Goal: Complete application form

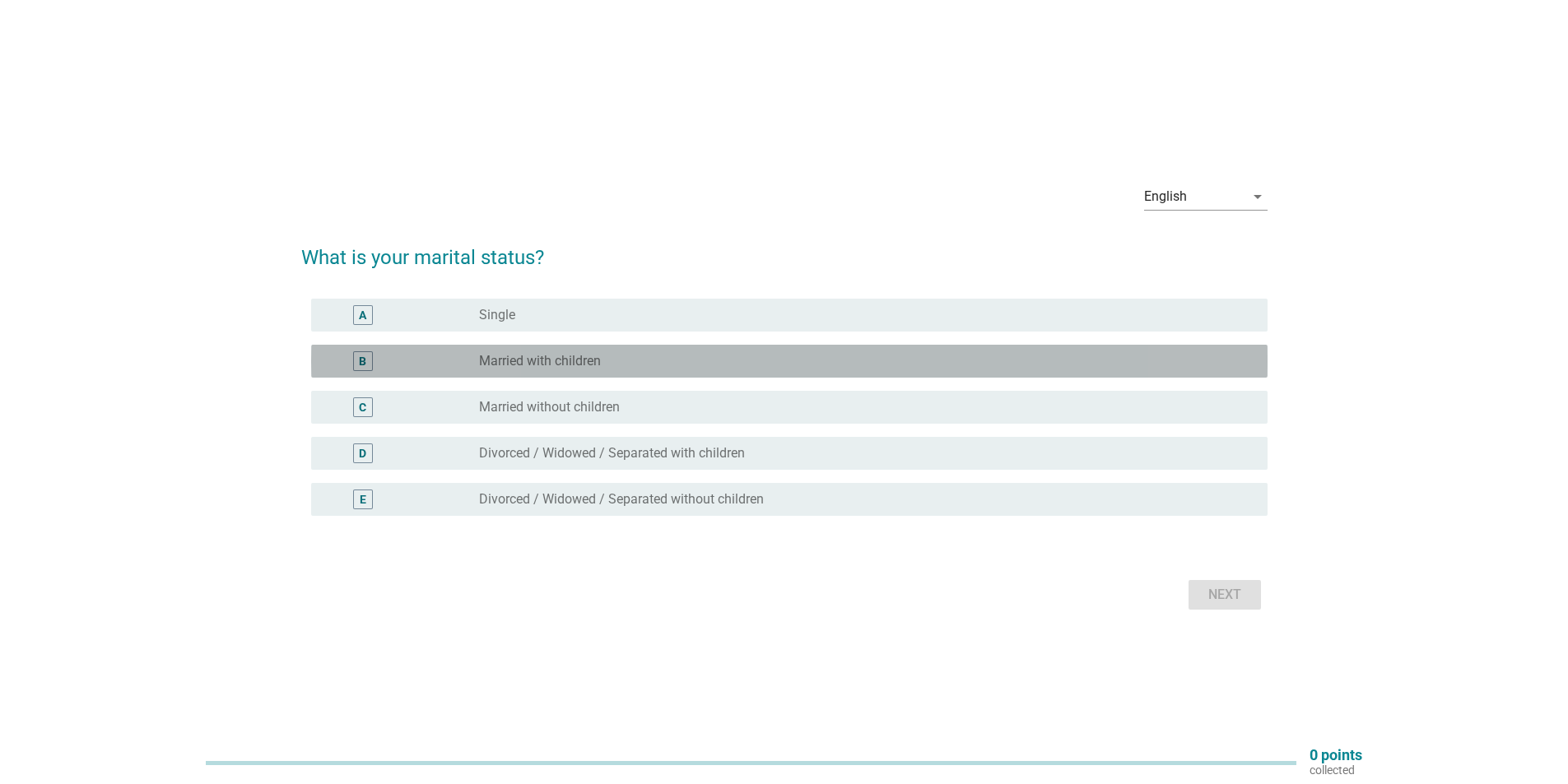
click at [586, 353] on label "Married with children" at bounding box center [540, 361] width 122 height 16
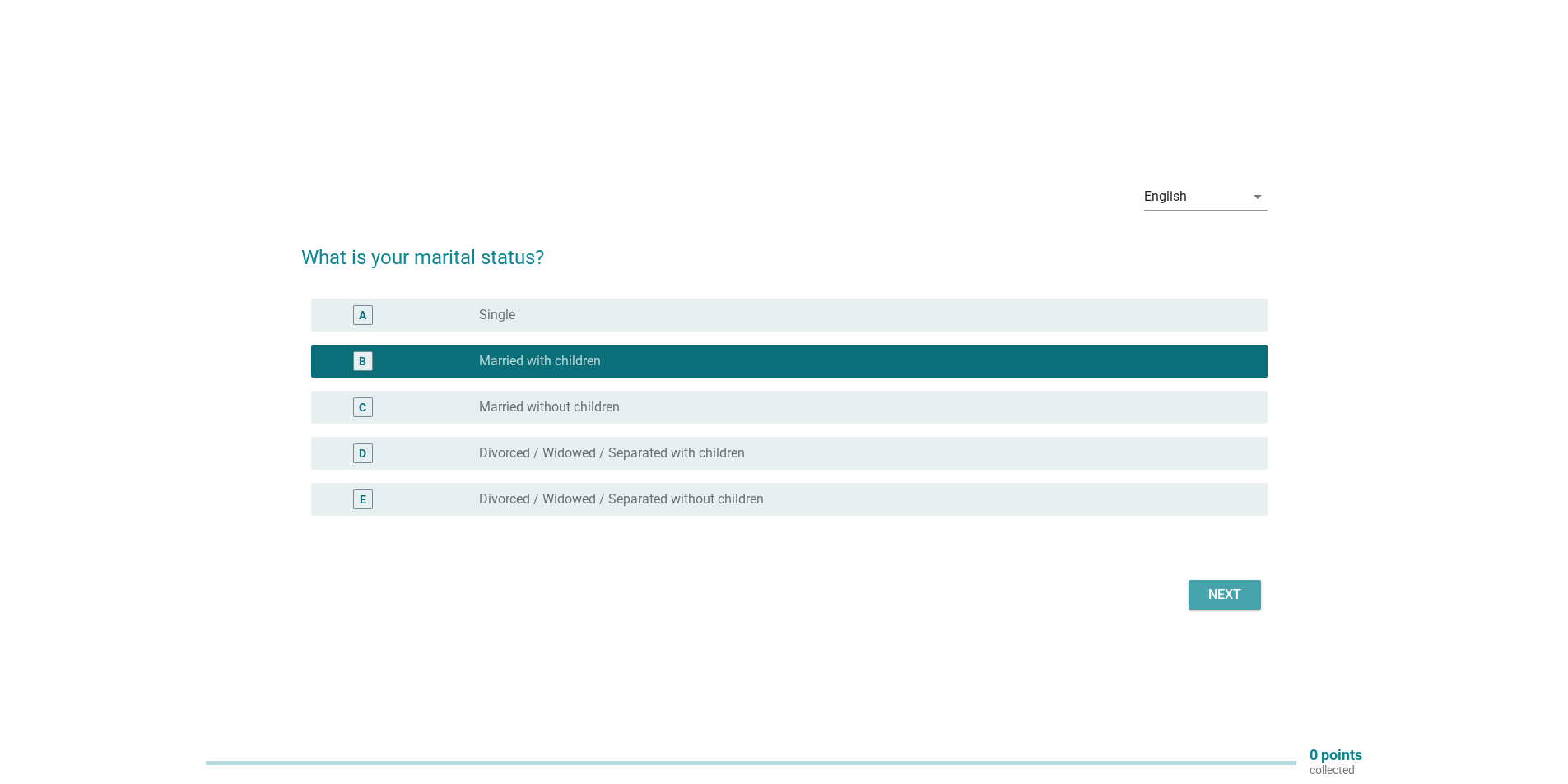
click at [1240, 602] on div "Next" at bounding box center [1225, 595] width 46 height 20
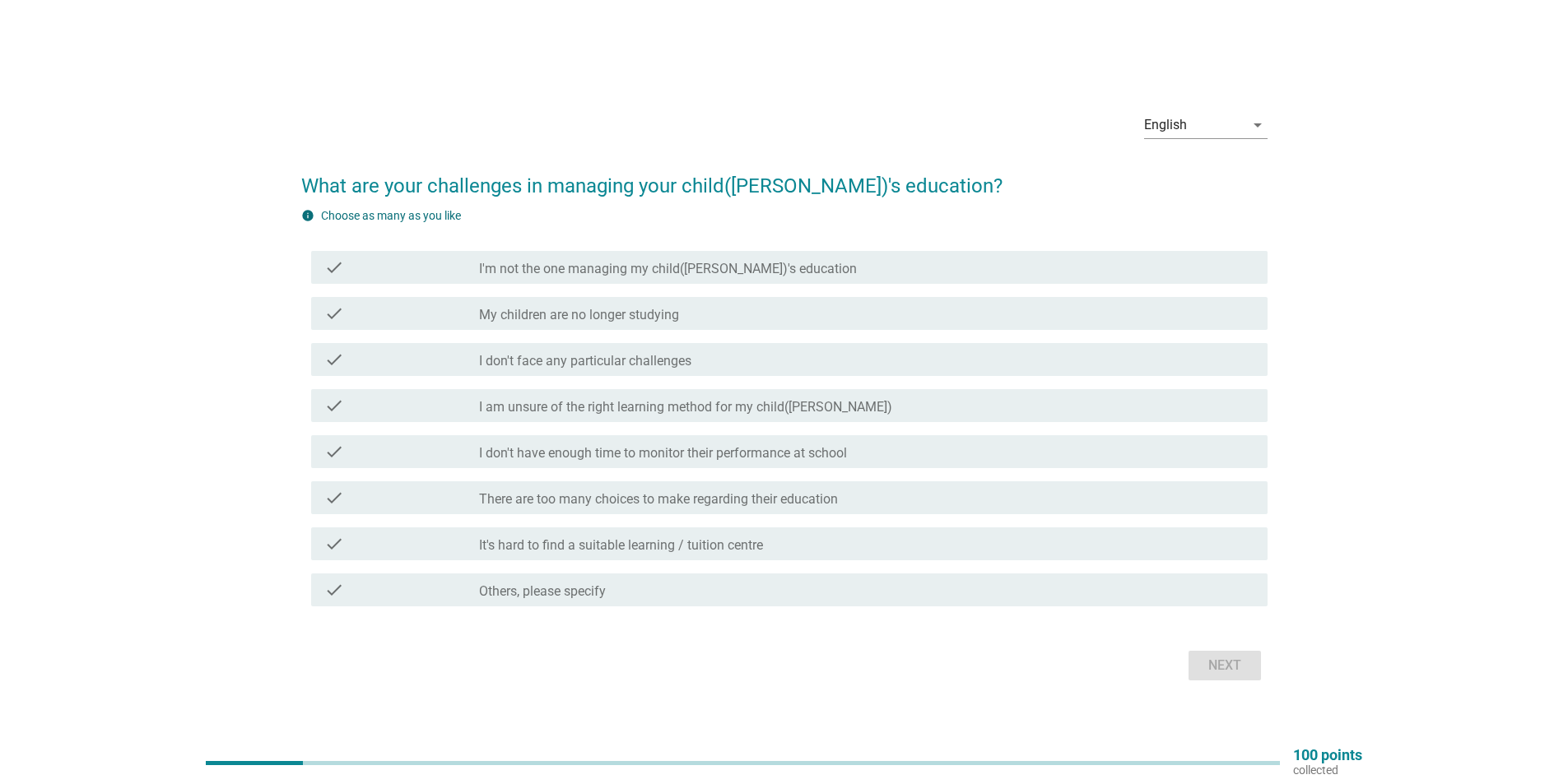
click at [763, 275] on label "I'm not the one managing my child([PERSON_NAME])'s education" at bounding box center [668, 269] width 378 height 16
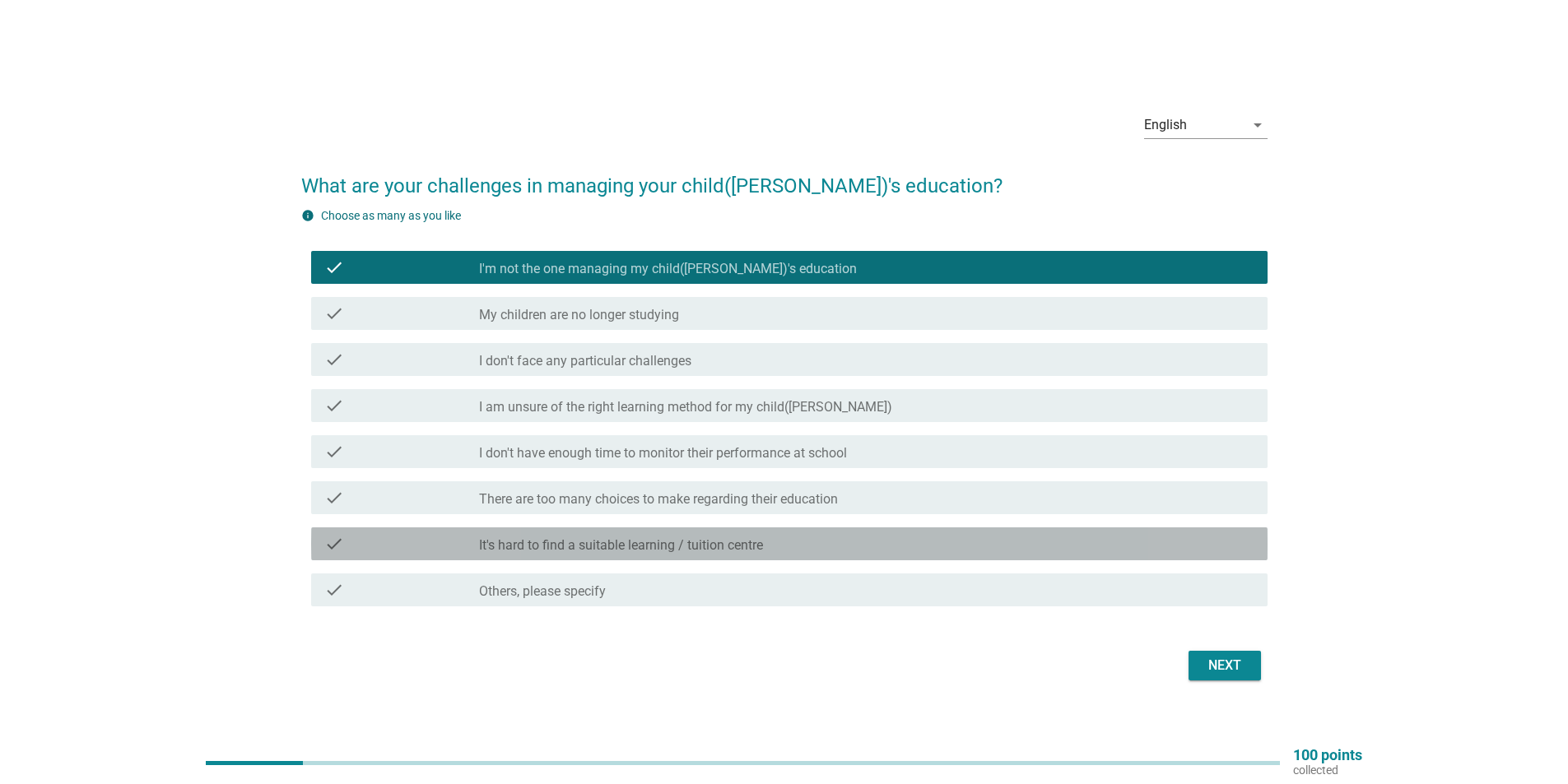
click at [756, 547] on label "It's hard to find a suitable learning / tuition centre" at bounding box center [621, 546] width 284 height 16
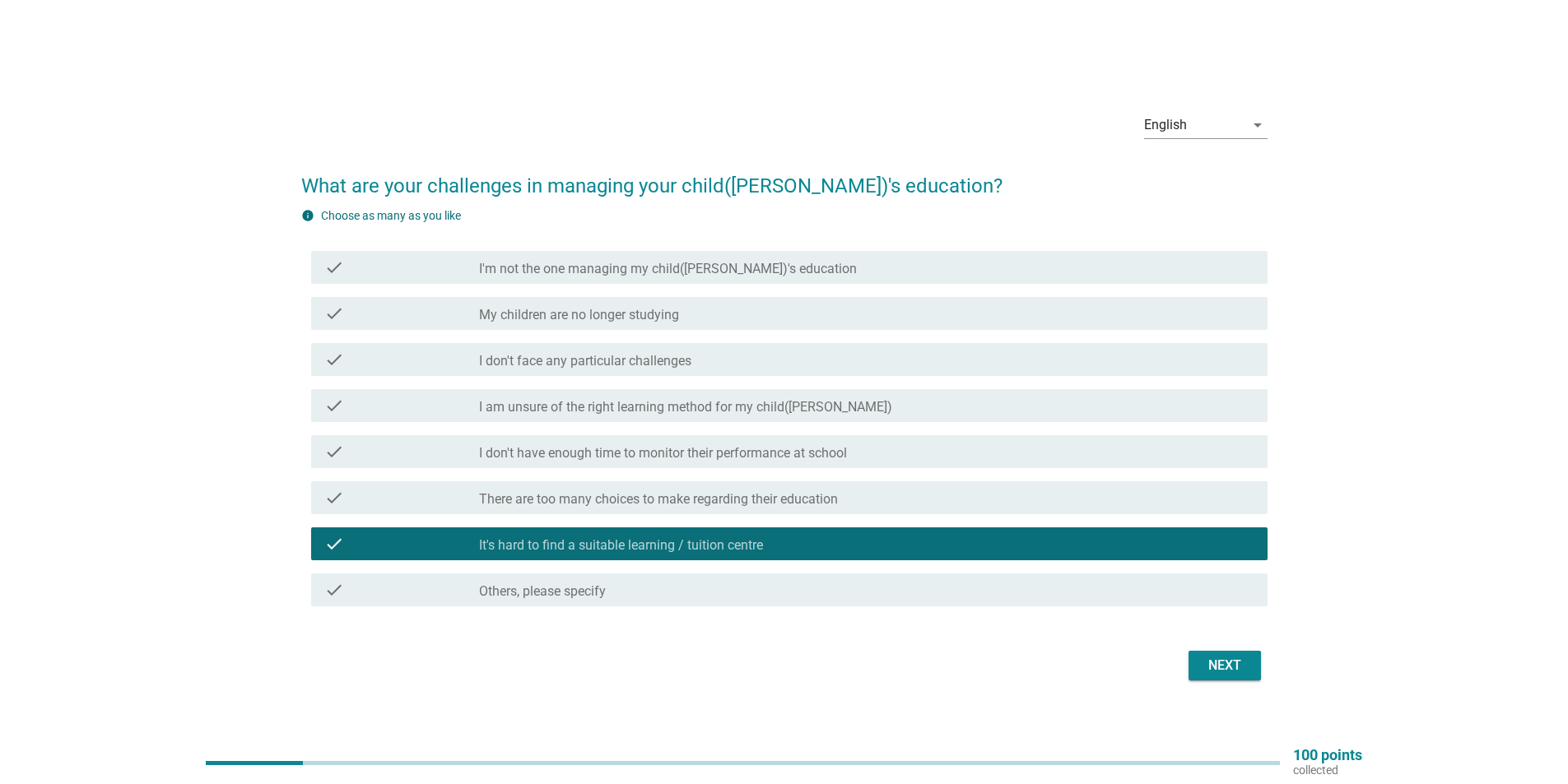
click at [778, 269] on div "check_box I'm not the one managing my child([PERSON_NAME])'s education" at bounding box center [866, 267] width 775 height 20
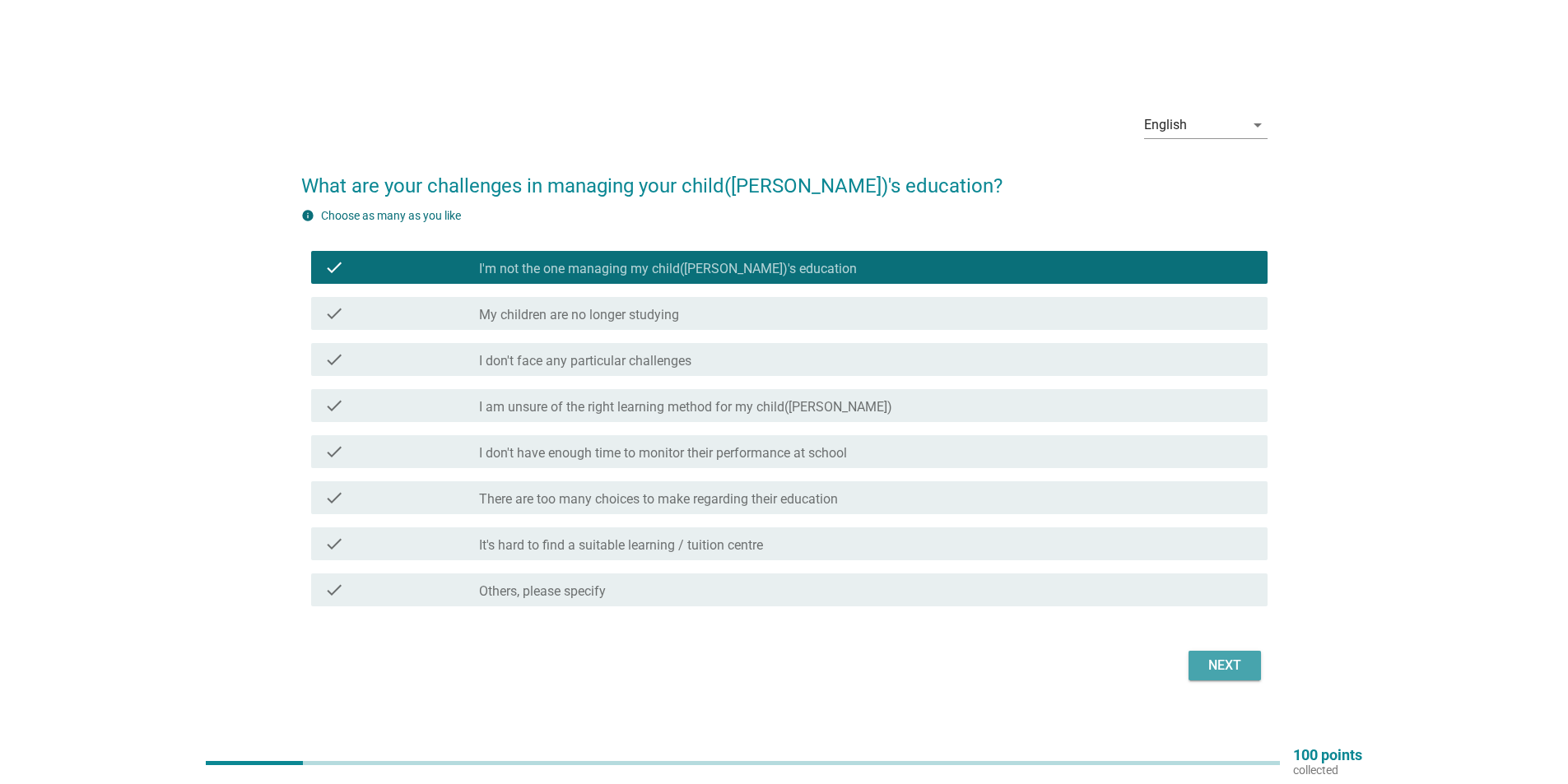
click at [1228, 661] on div "Next" at bounding box center [1225, 666] width 46 height 20
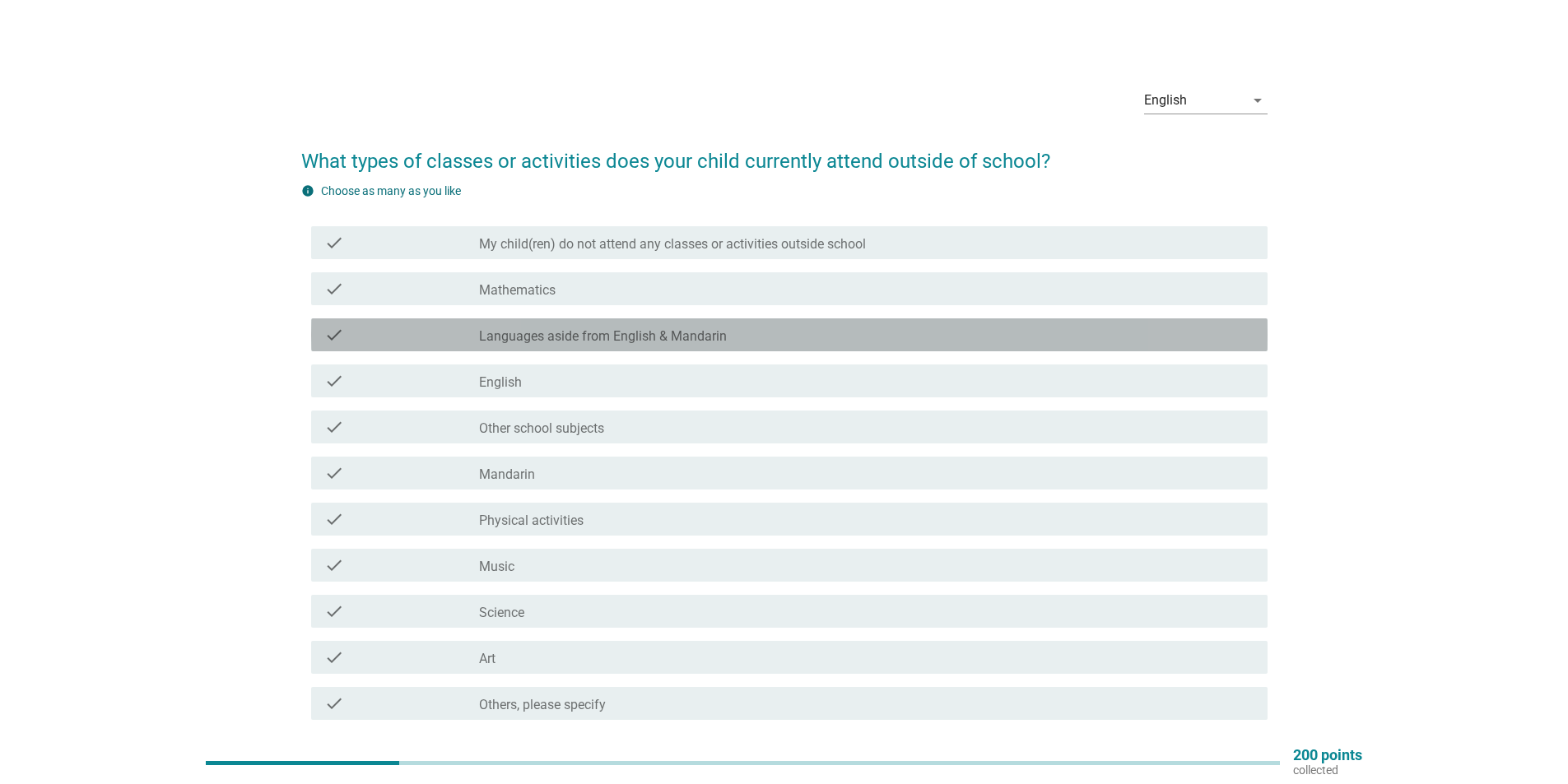
click at [706, 336] on label "Languages aside from English & Mandarin" at bounding box center [603, 336] width 248 height 16
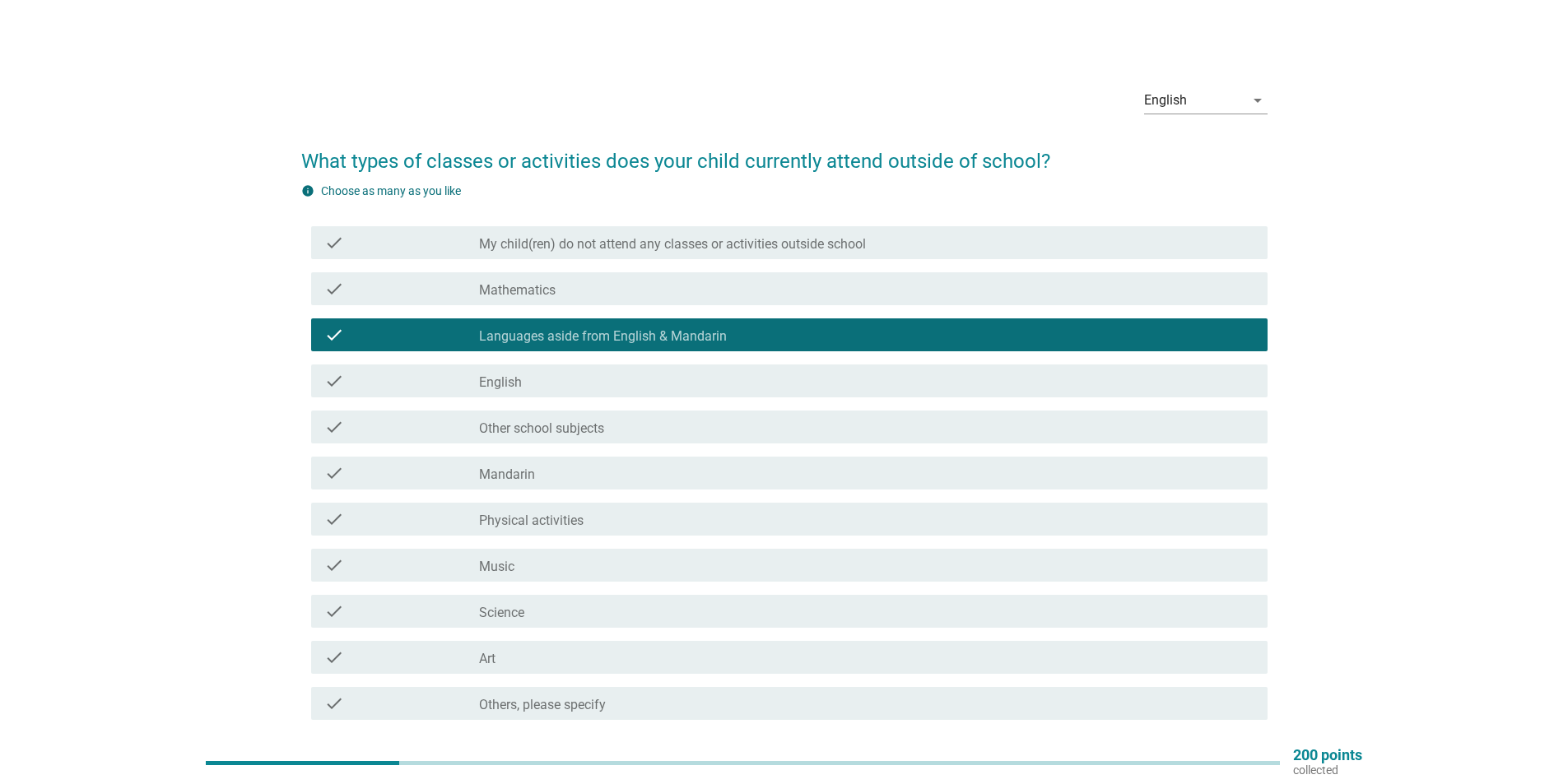
click at [706, 336] on label "Languages aside from English & Mandarin" at bounding box center [603, 336] width 248 height 16
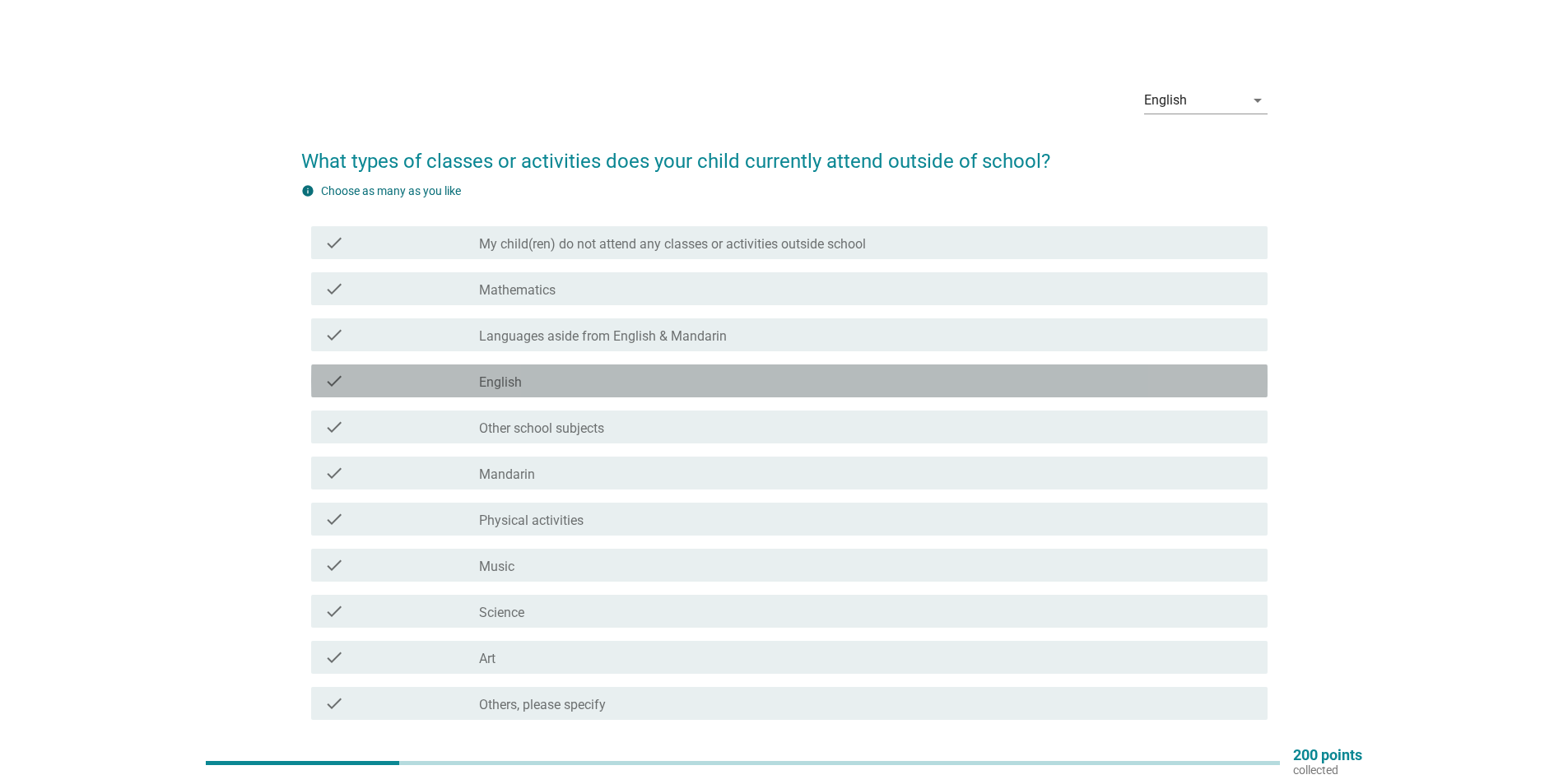
click at [649, 374] on div "check_box_outline_blank English" at bounding box center [866, 381] width 775 height 20
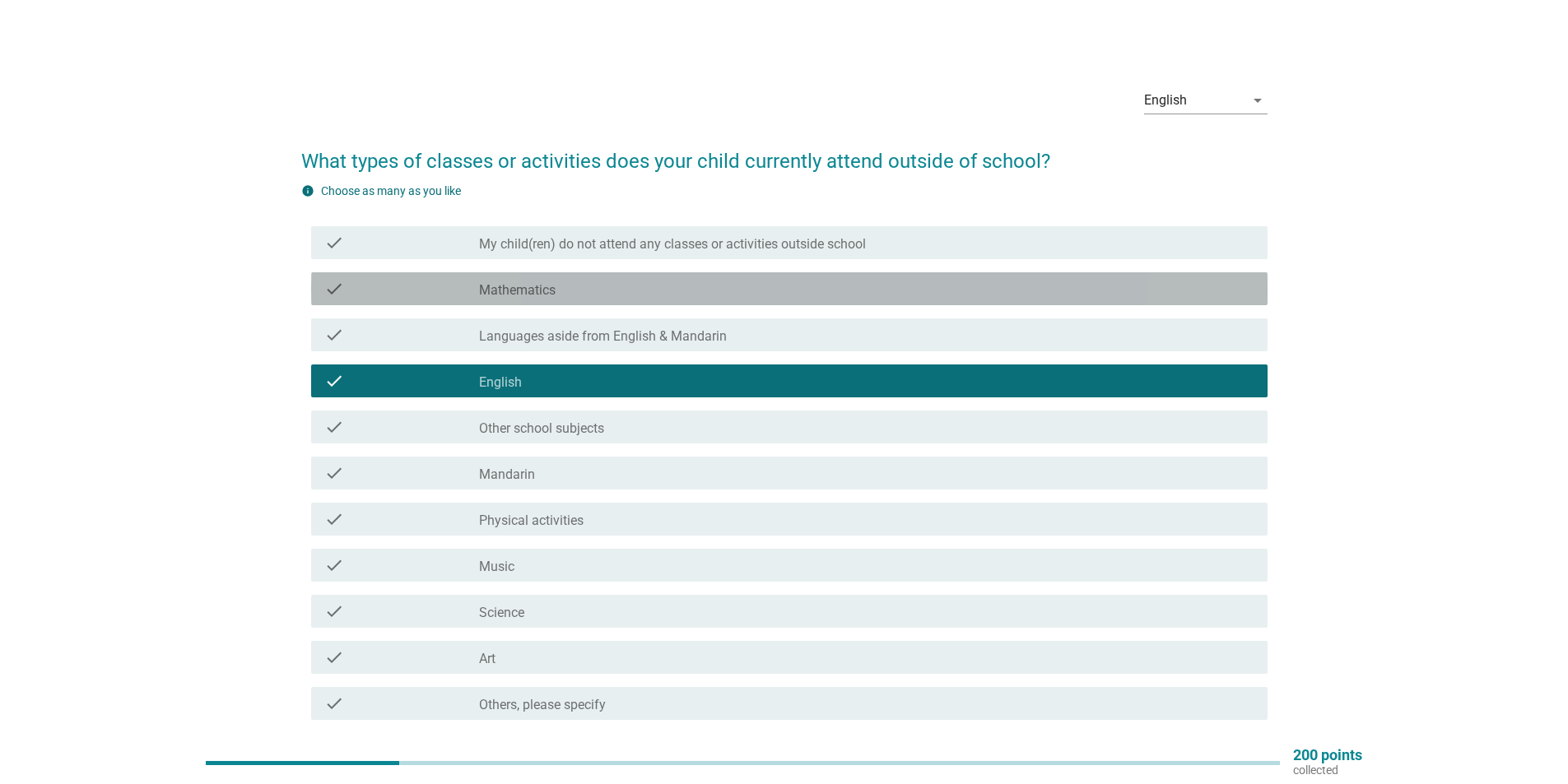
click at [629, 293] on div "check_box_outline_blank Mathematics" at bounding box center [866, 289] width 775 height 20
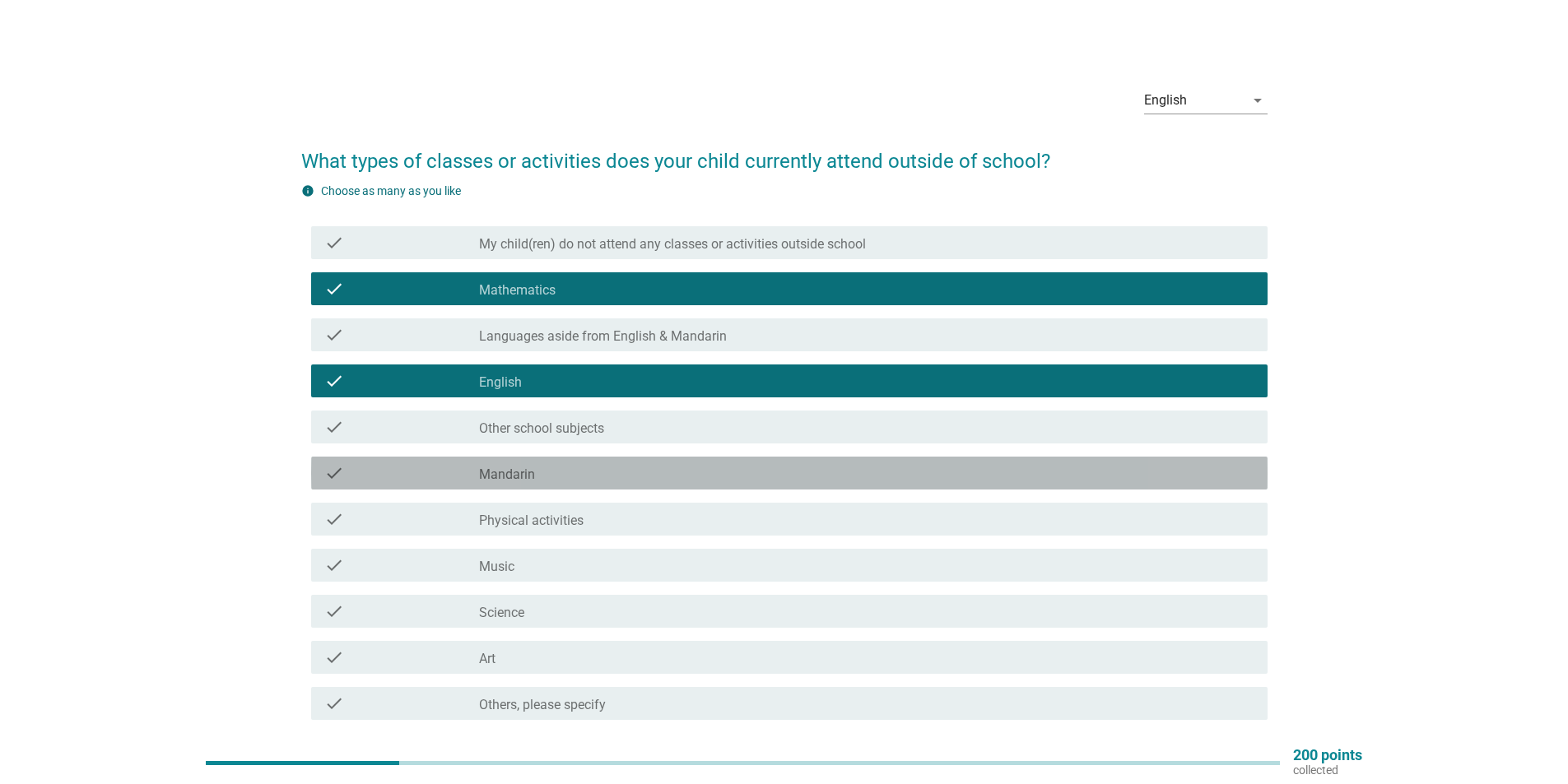
click at [613, 479] on div "check_box_outline_blank Mandarin" at bounding box center [866, 473] width 775 height 20
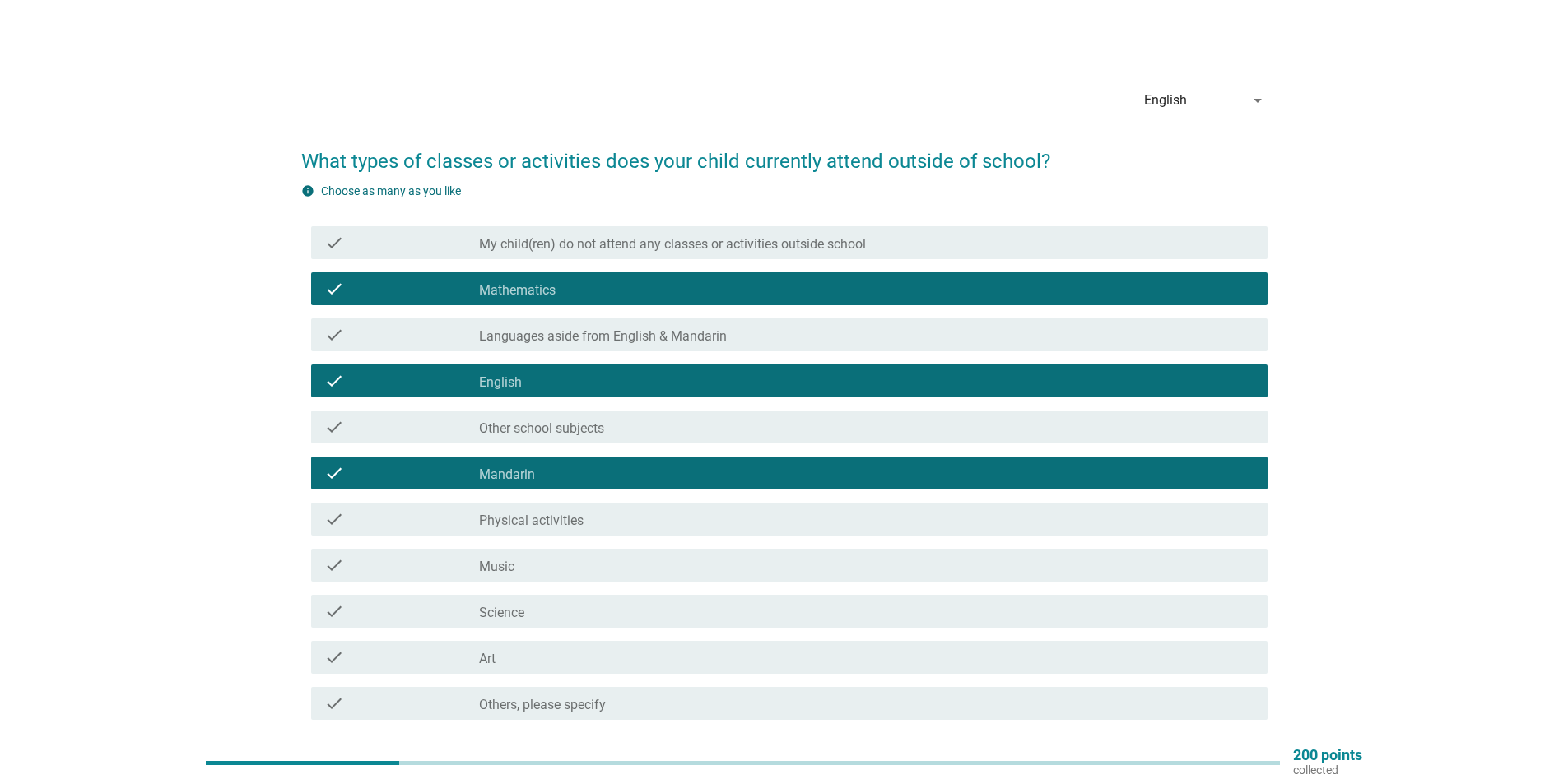
click at [589, 614] on div "check_box_outline_blank Science" at bounding box center [866, 612] width 775 height 20
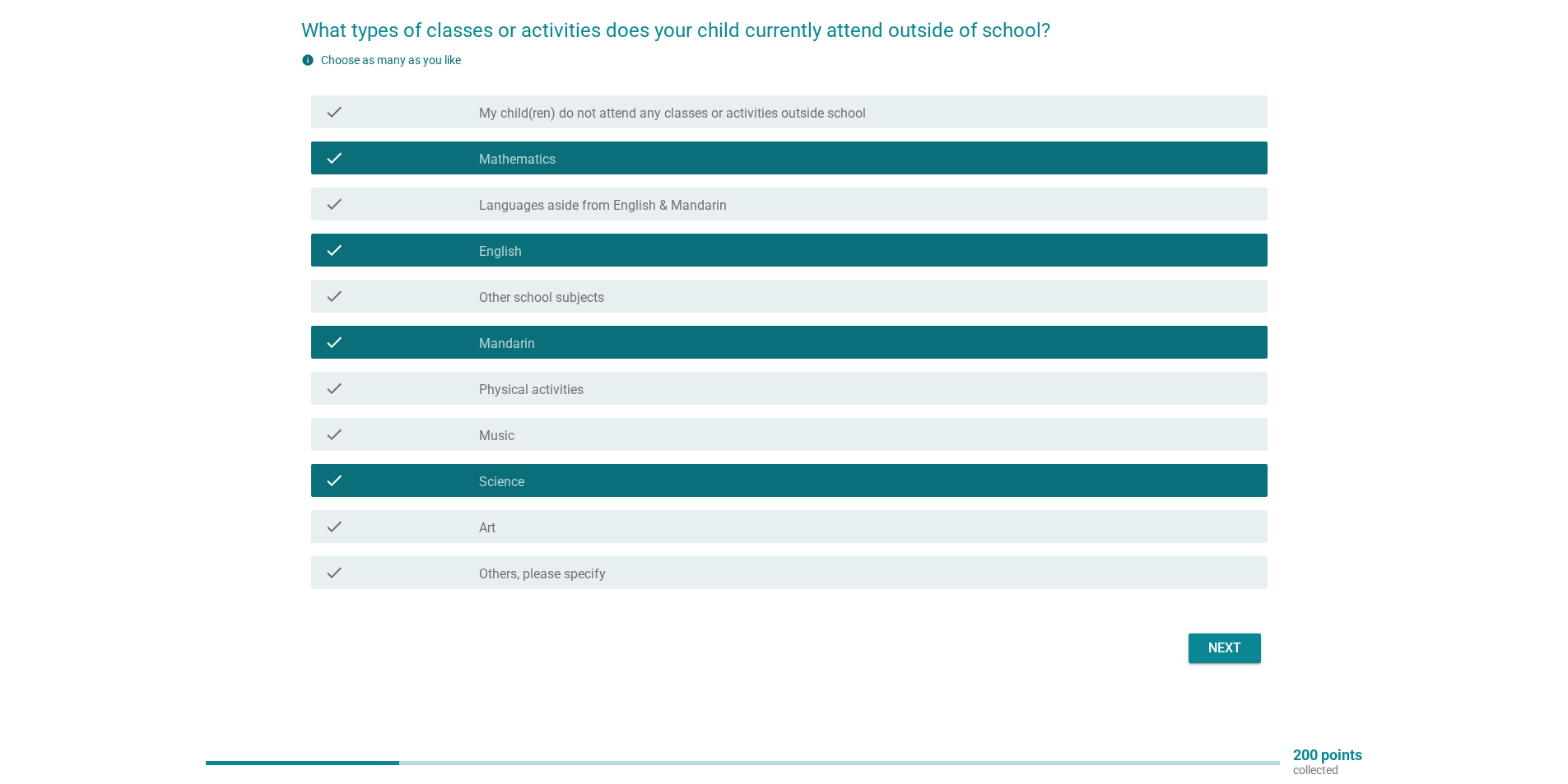
scroll to position [132, 0]
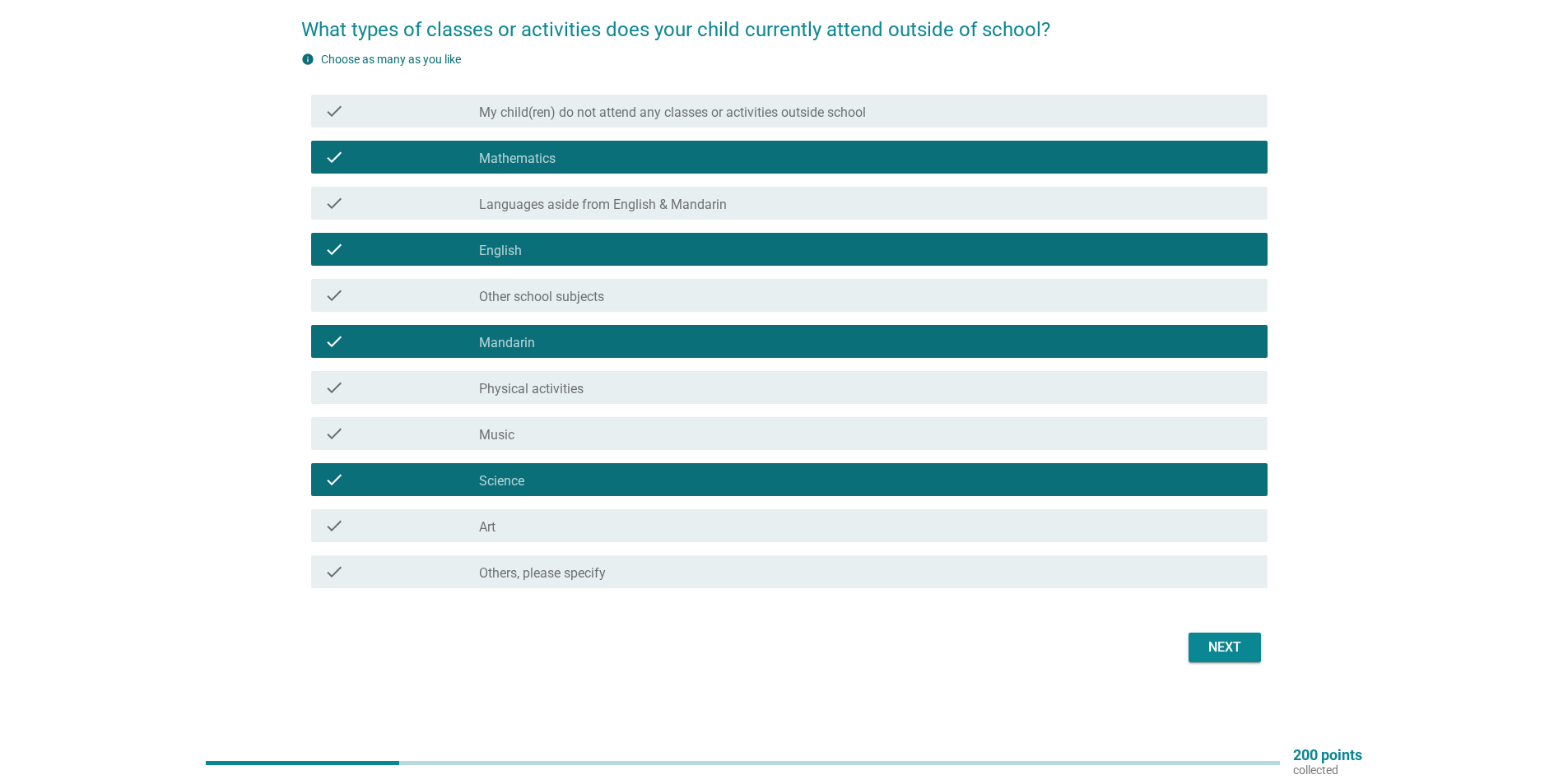
click at [1212, 649] on div "Next" at bounding box center [1225, 648] width 46 height 20
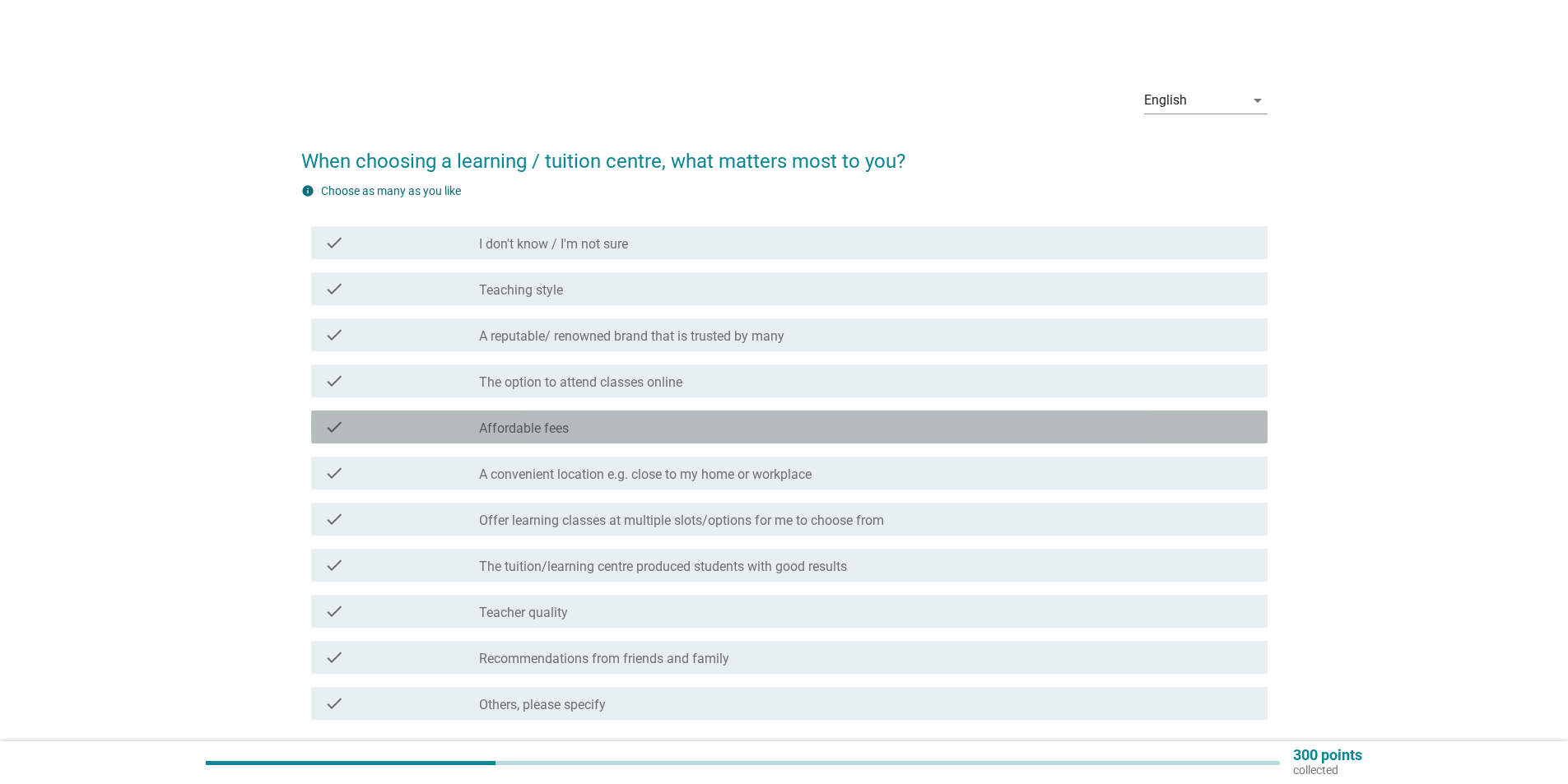
click at [669, 436] on div "check_box_outline_blank Affordable fees" at bounding box center [866, 427] width 775 height 20
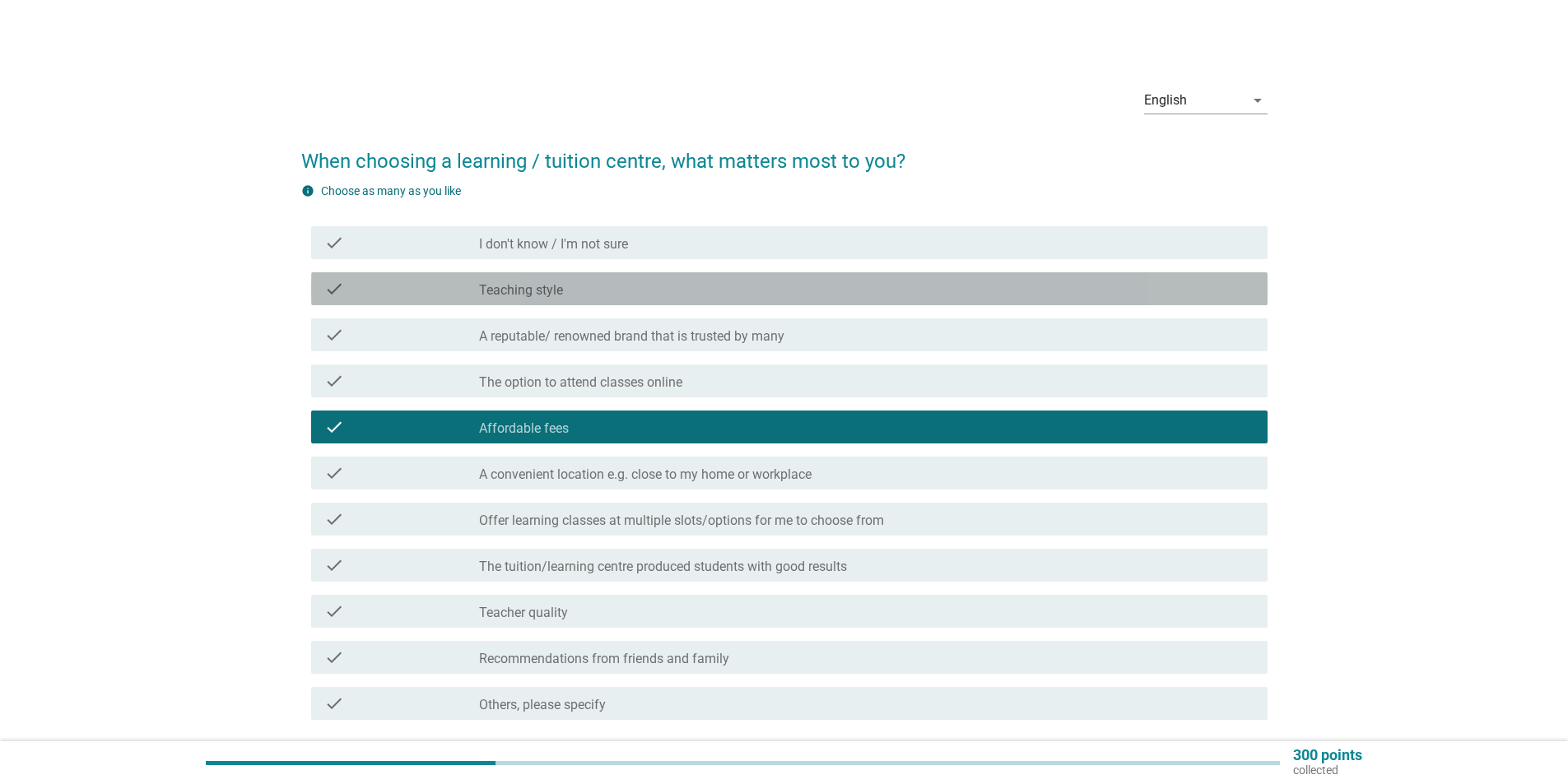
click at [617, 290] on div "check_box_outline_blank Teaching style" at bounding box center [866, 289] width 775 height 20
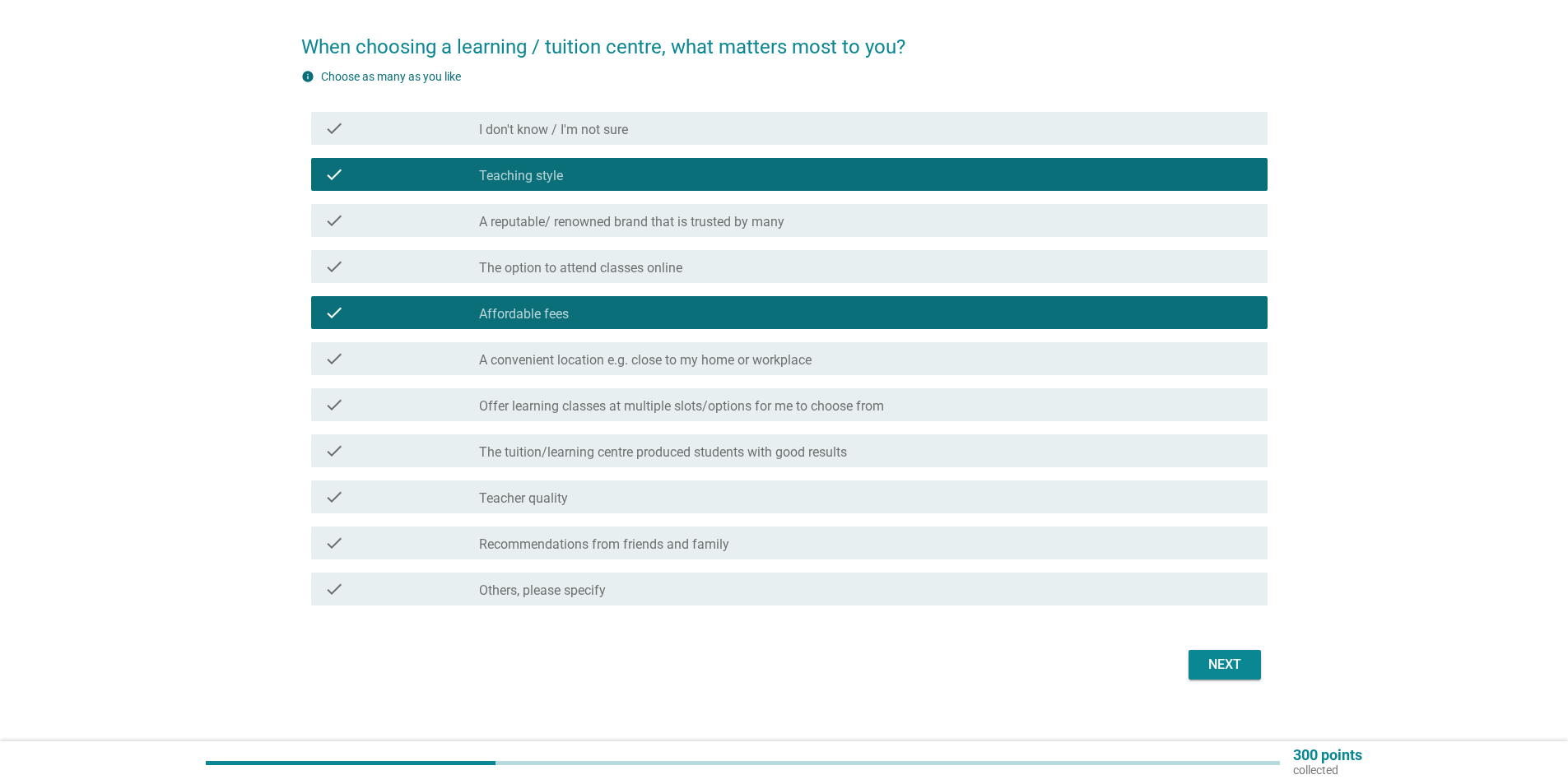
scroll to position [132, 0]
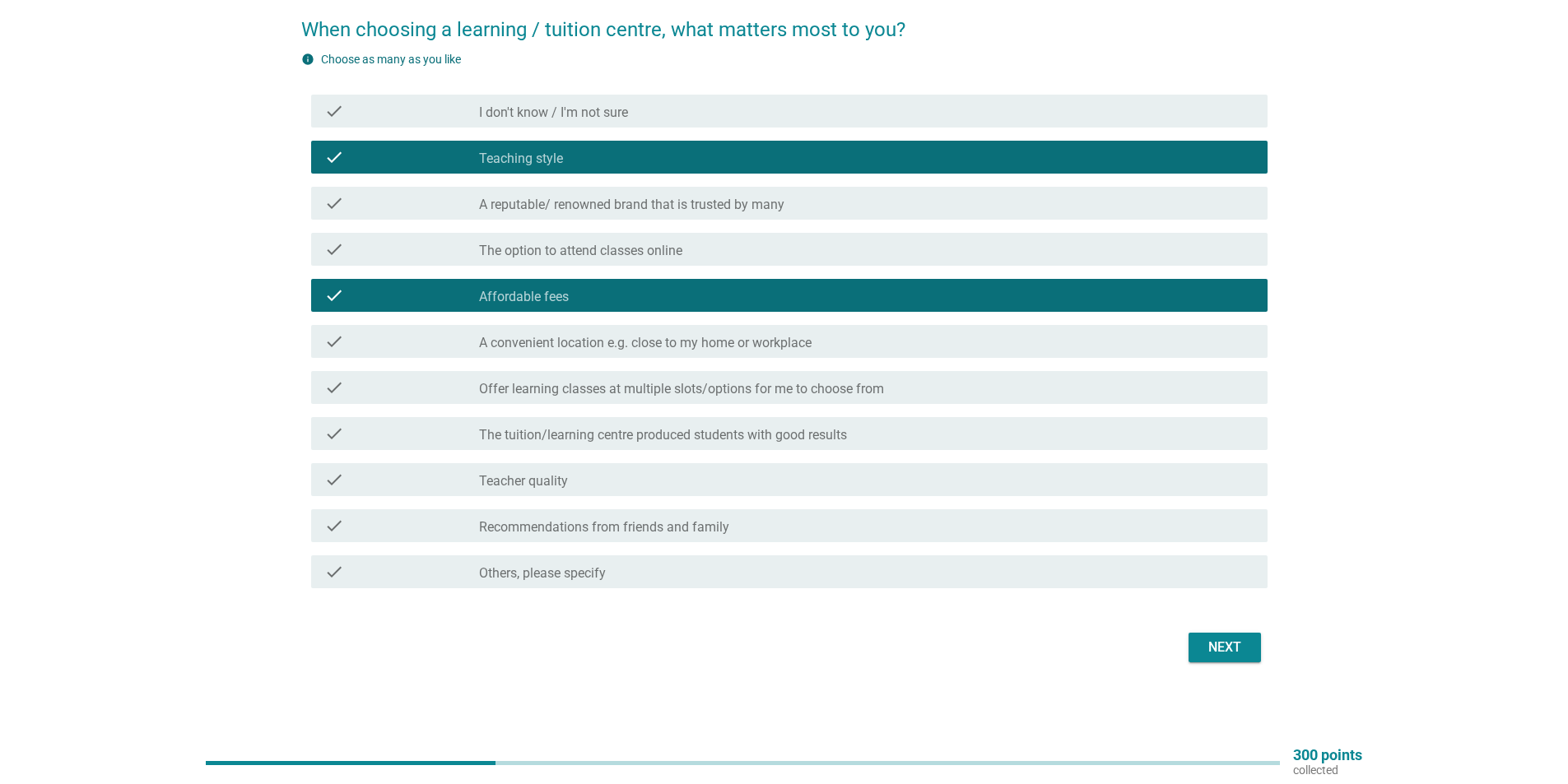
click at [665, 486] on div "check_box_outline_blank Teacher quality" at bounding box center [866, 480] width 775 height 20
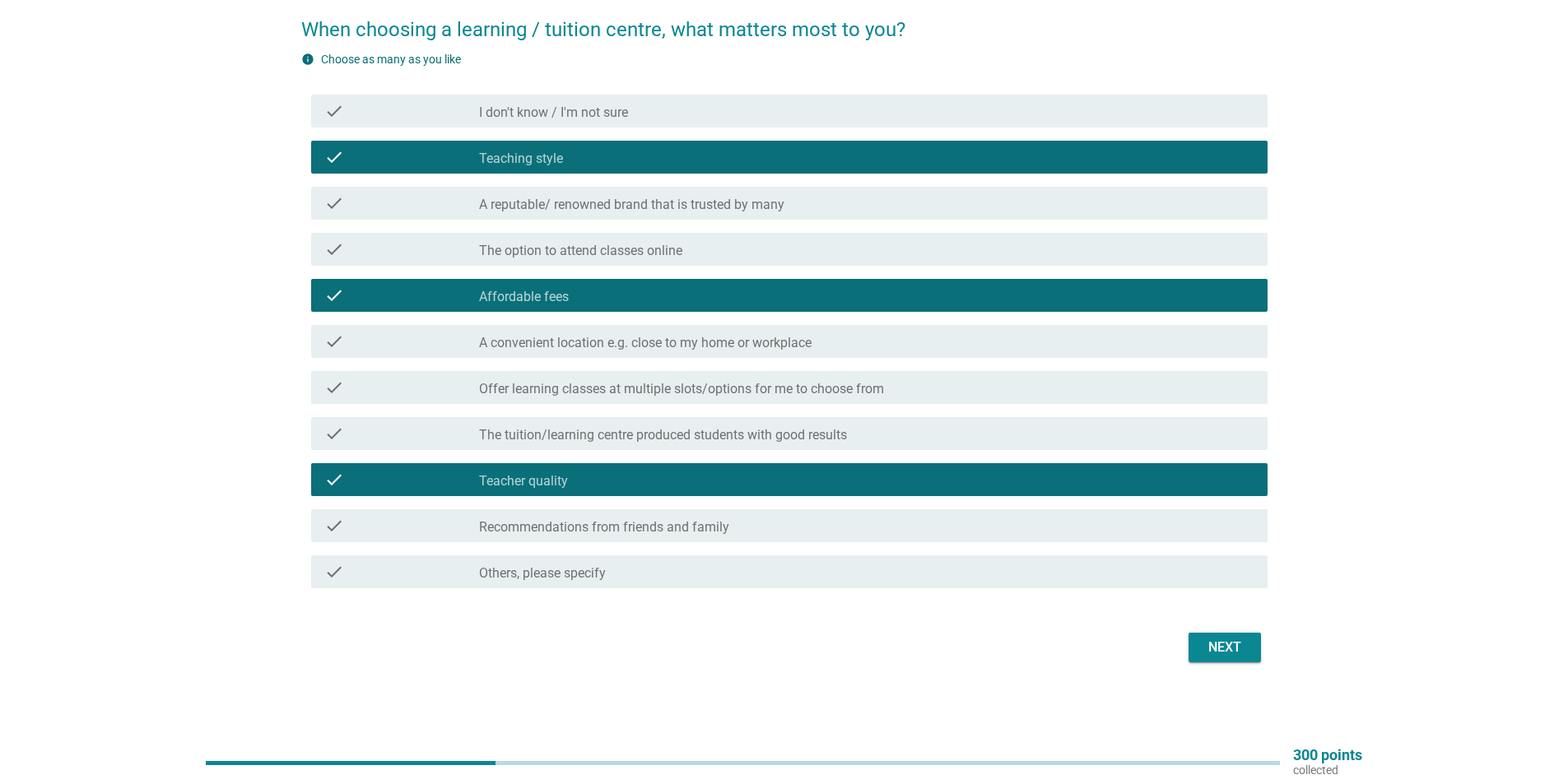
click at [1200, 638] on button "Next" at bounding box center [1225, 648] width 73 height 30
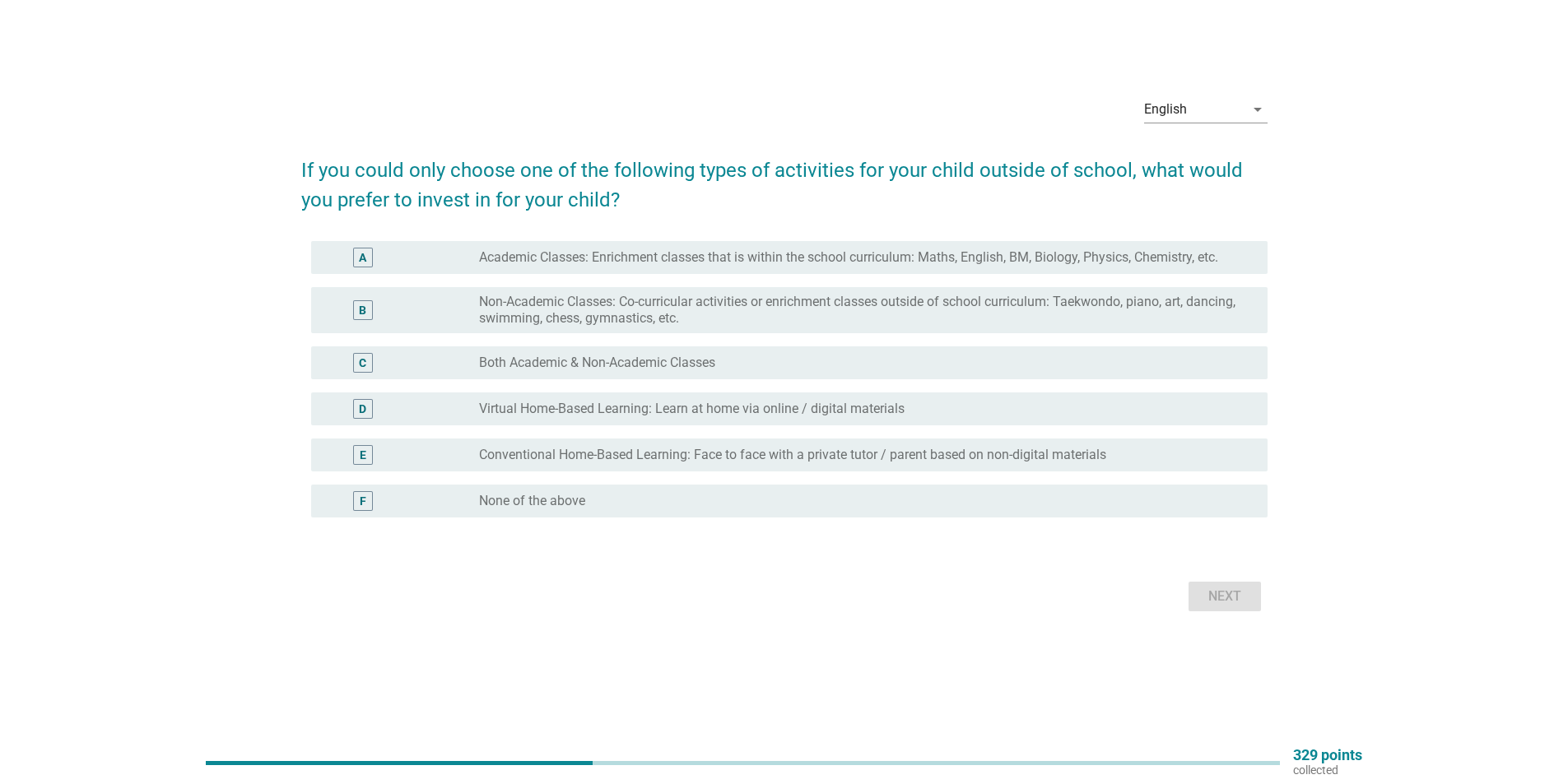
scroll to position [0, 0]
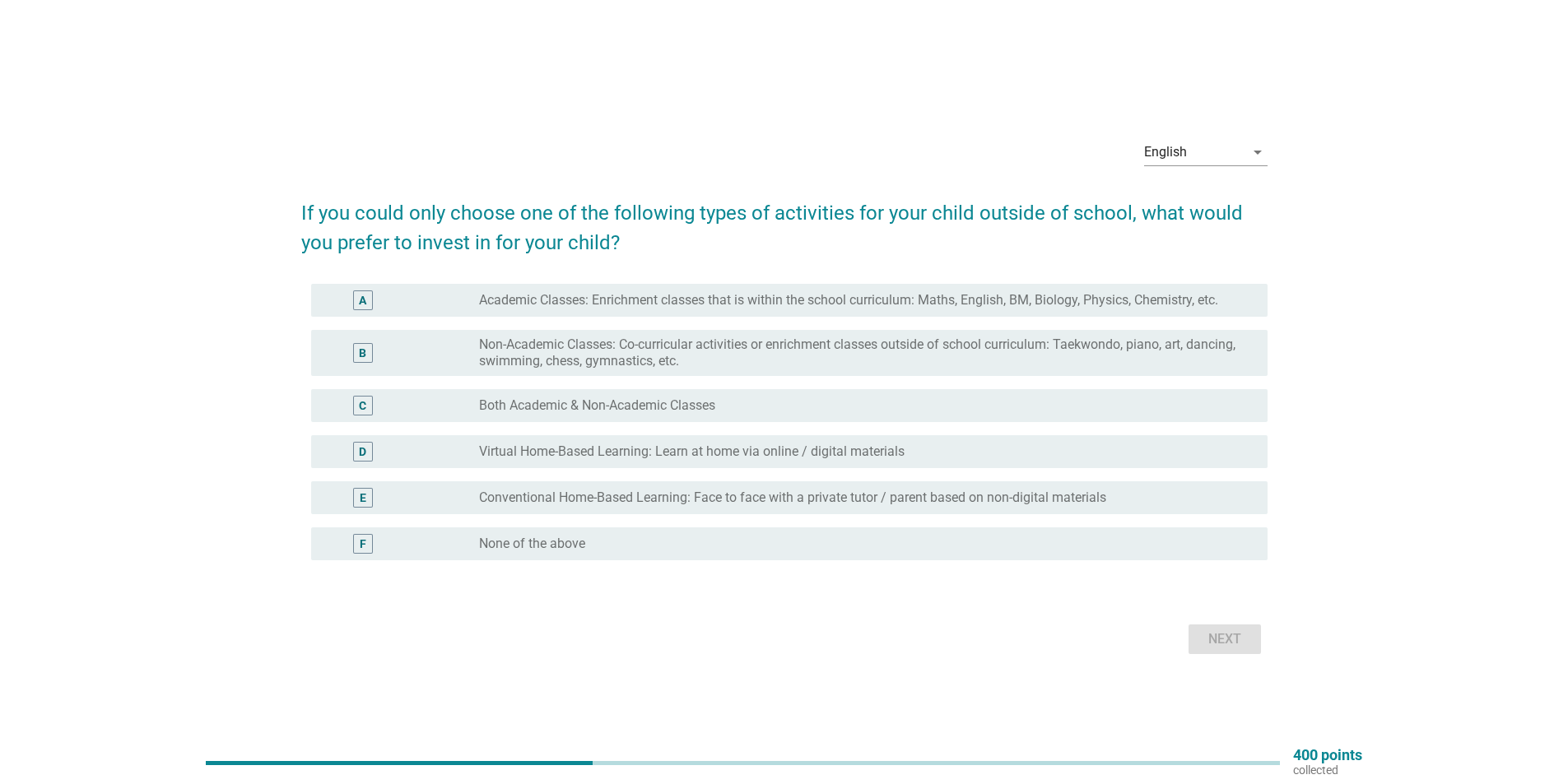
click at [653, 406] on label "Both Academic & Non-Academic Classes" at bounding box center [597, 406] width 237 height 16
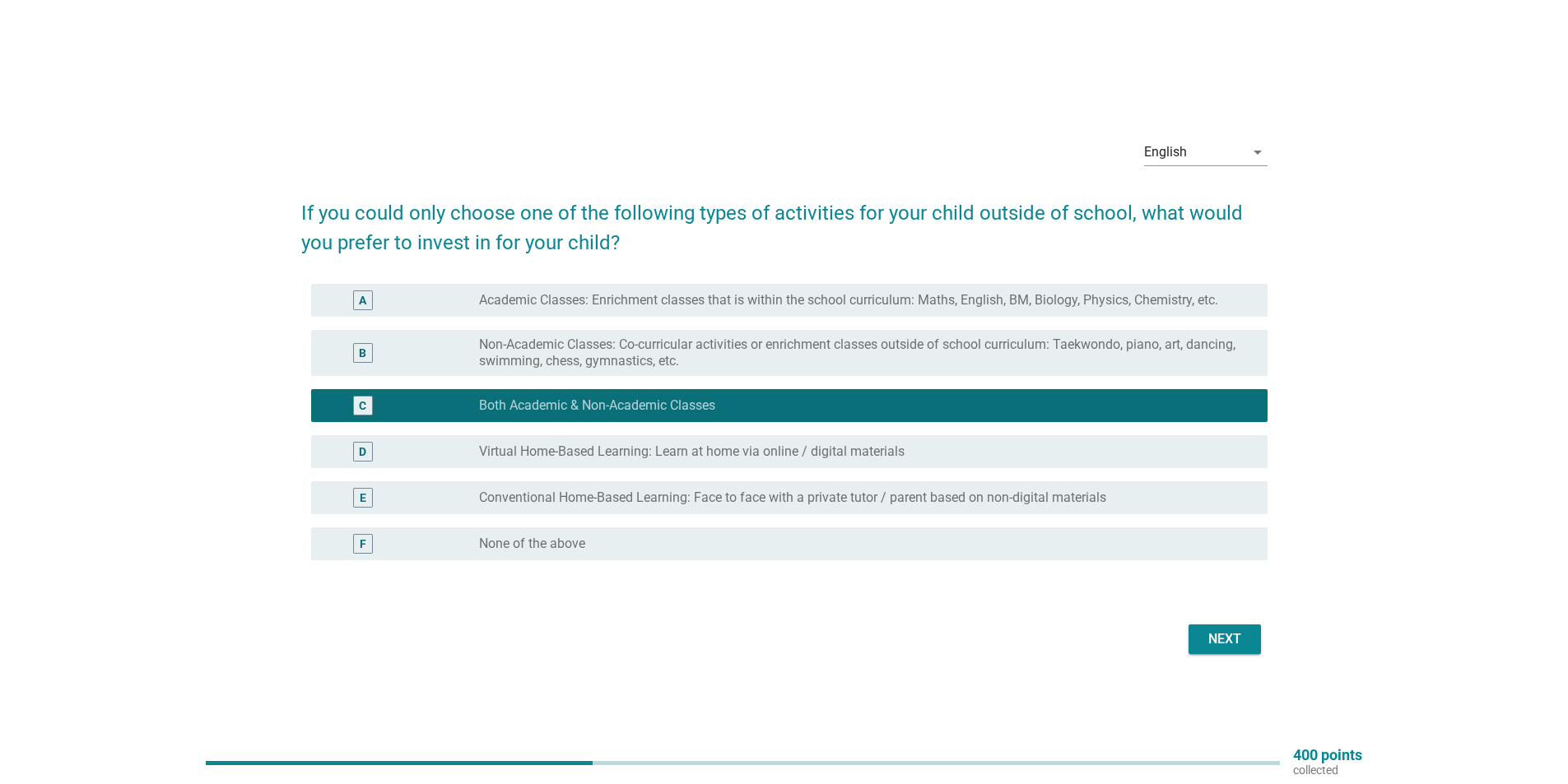
click at [1220, 634] on div "Next" at bounding box center [1225, 640] width 46 height 20
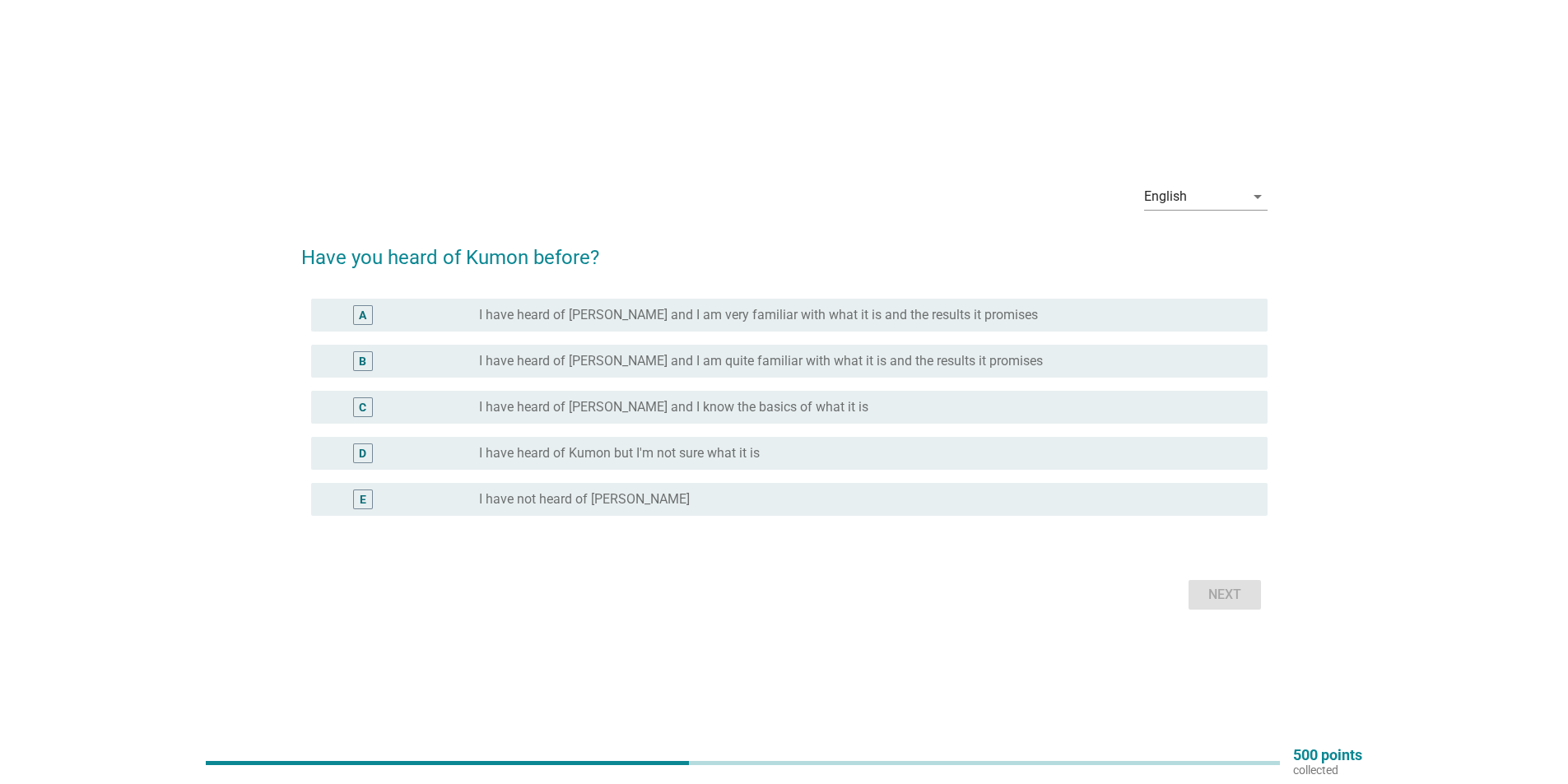
click at [682, 366] on label "I have heard of [PERSON_NAME] and I am quite familiar with what it is and the r…" at bounding box center [761, 361] width 564 height 16
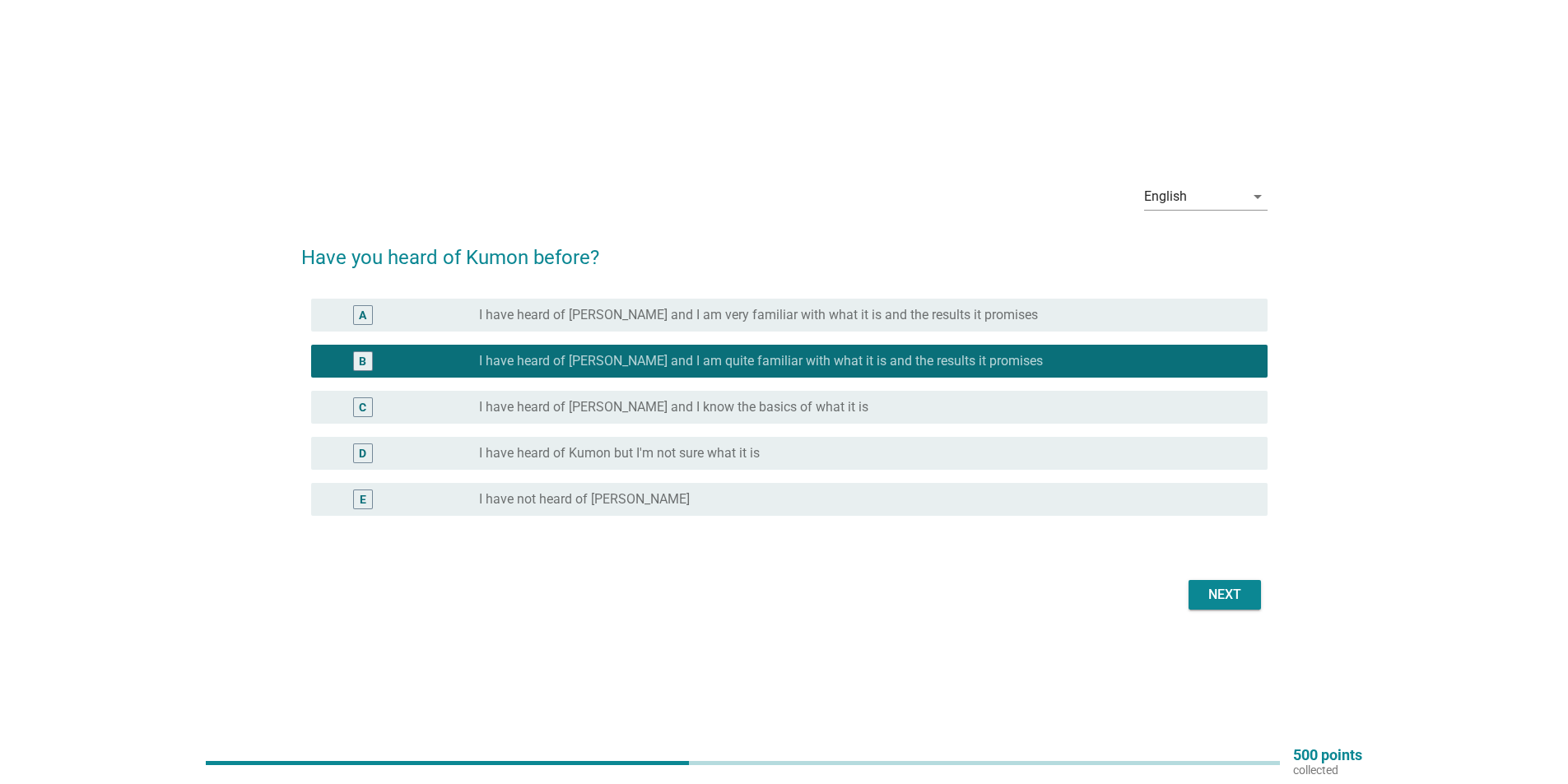
click at [1230, 591] on div "Next" at bounding box center [1225, 595] width 46 height 20
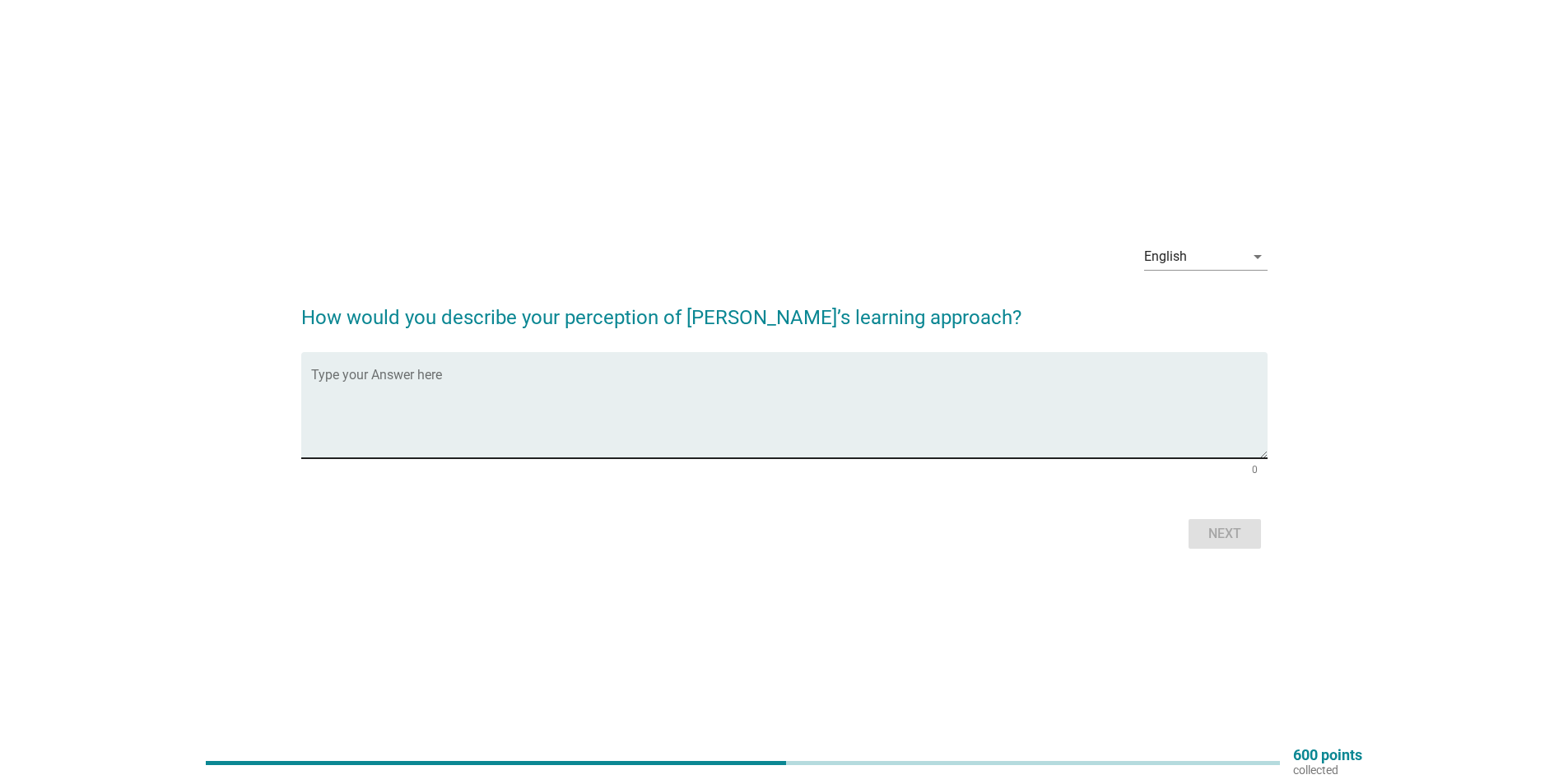
click at [613, 397] on textarea "Type your Answer here" at bounding box center [789, 415] width 956 height 87
type textarea "math"
click at [1265, 544] on div "Next" at bounding box center [784, 534] width 966 height 40
click at [1248, 540] on button "Next" at bounding box center [1225, 534] width 73 height 30
click at [501, 392] on textarea "Type your Answer here" at bounding box center [789, 415] width 956 height 87
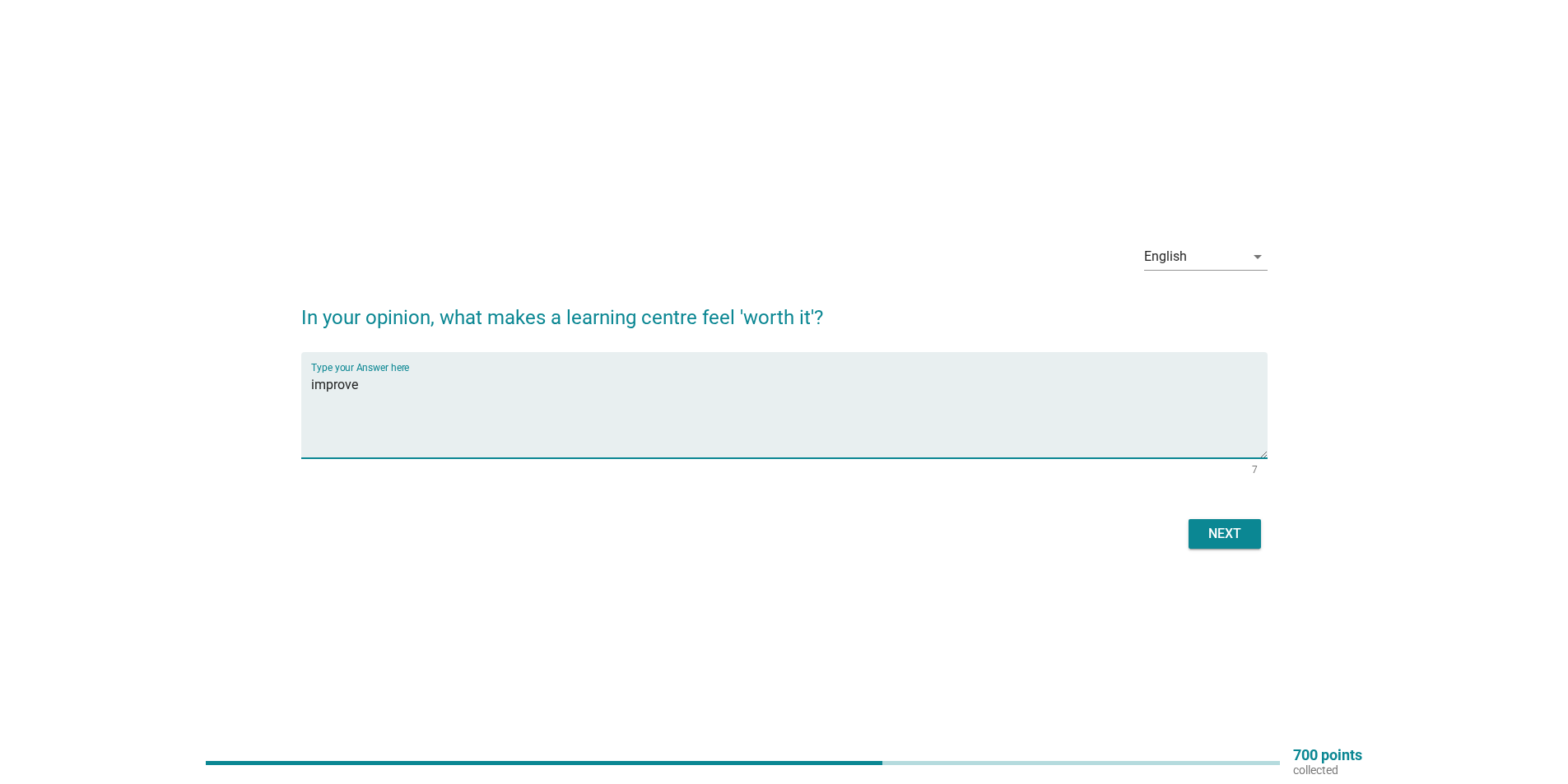
type textarea "improve"
click at [1237, 538] on div "Next" at bounding box center [1225, 534] width 46 height 20
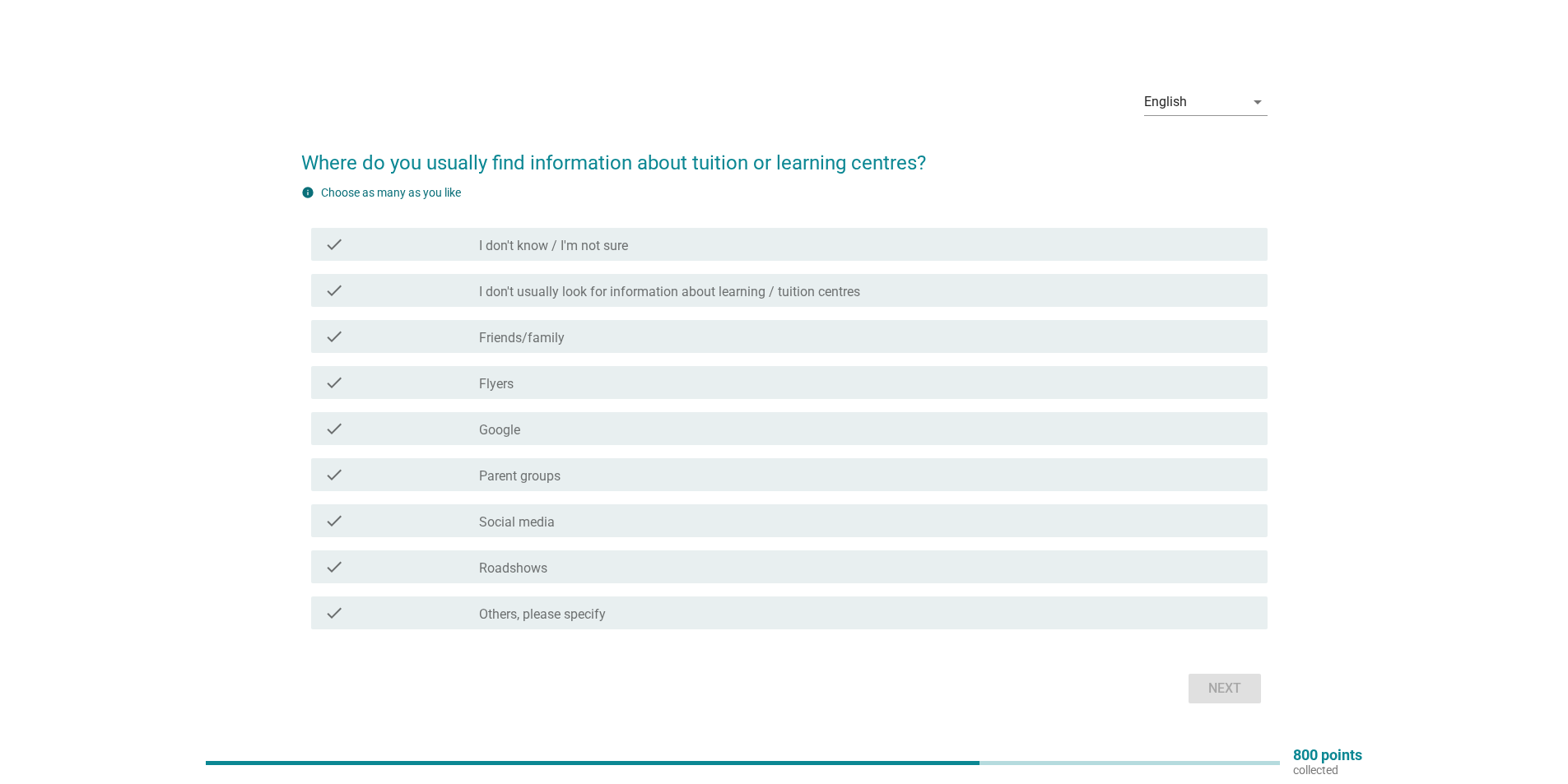
click at [558, 383] on div "check_box_outline_blank Flyers" at bounding box center [866, 383] width 775 height 20
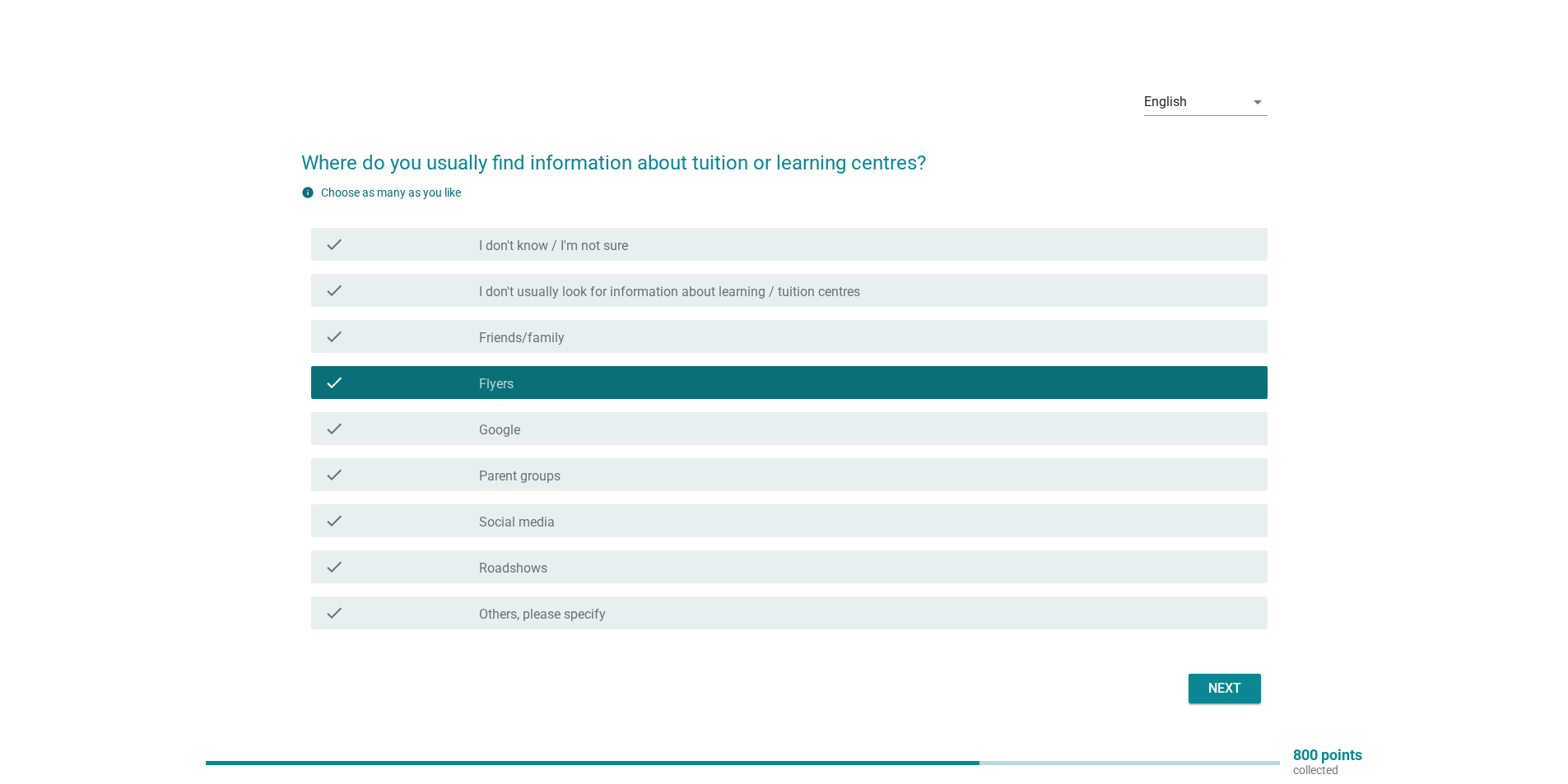
drag, startPoint x: 609, startPoint y: 244, endPoint x: 632, endPoint y: 254, distance: 25.1
click at [610, 244] on label "I don't know / I'm not sure" at bounding box center [553, 246] width 149 height 16
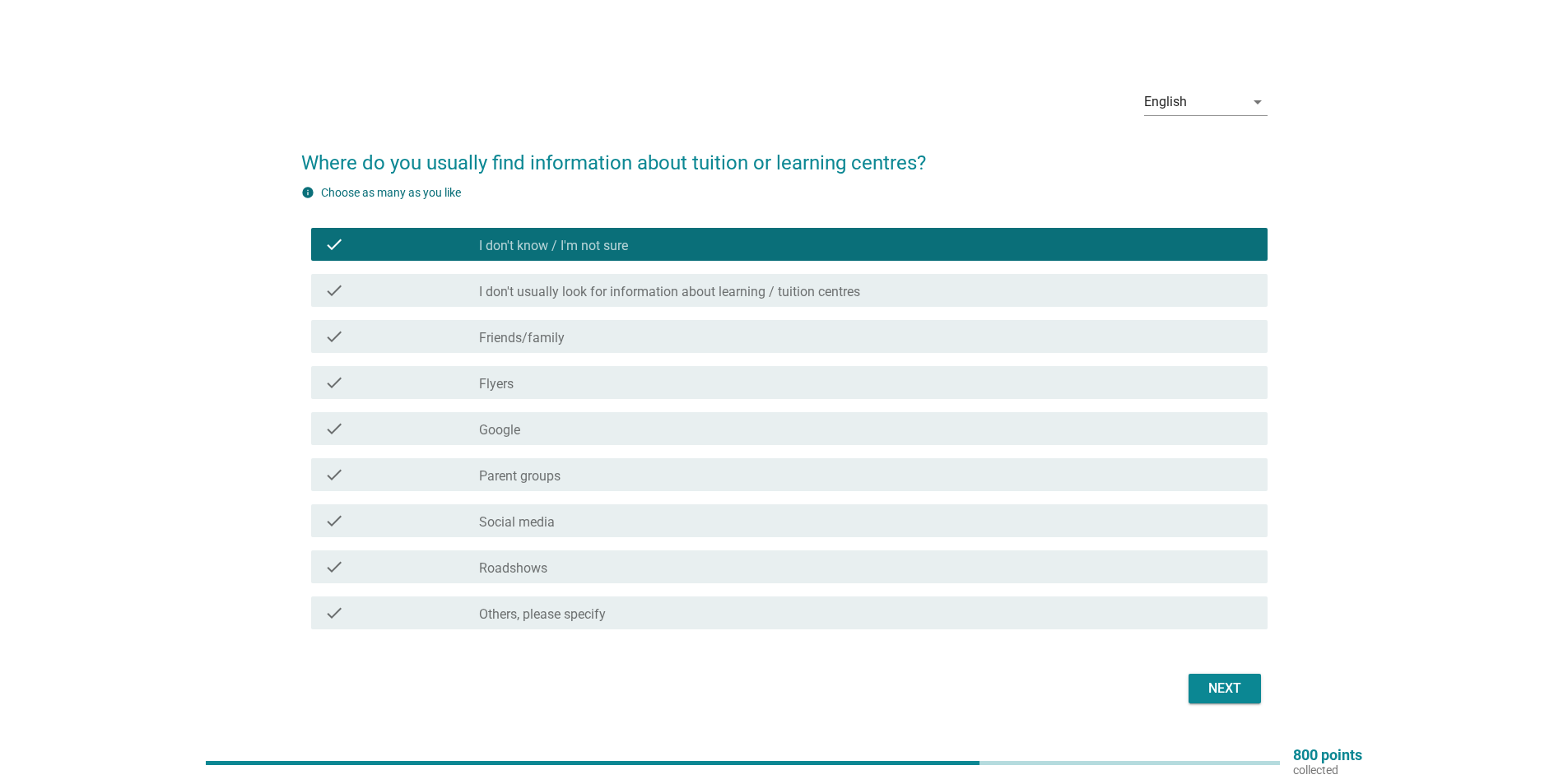
click at [1213, 682] on div "Next" at bounding box center [1225, 689] width 46 height 20
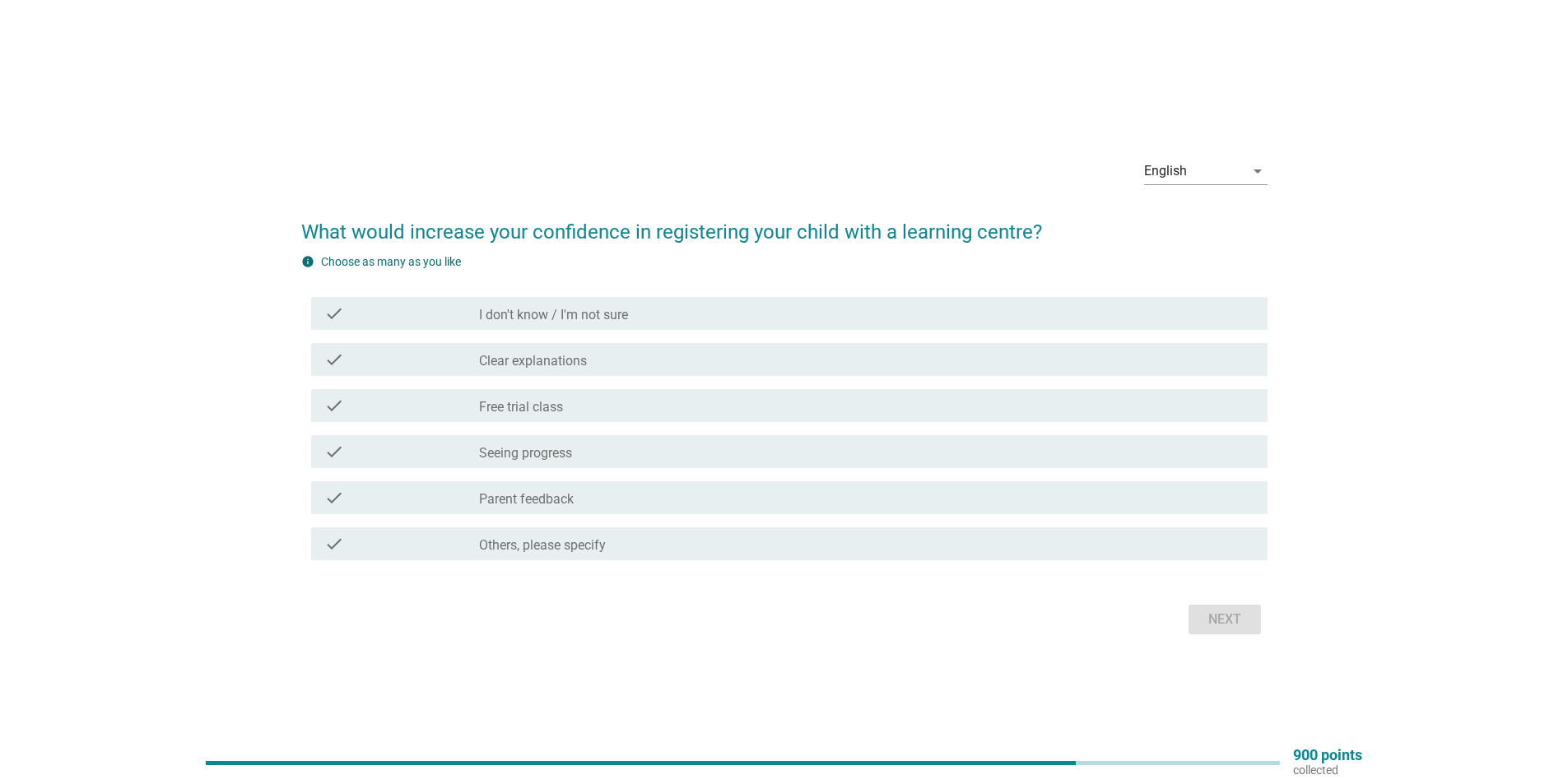
click at [622, 452] on div "check_box_outline_blank Seeing progress" at bounding box center [866, 452] width 775 height 20
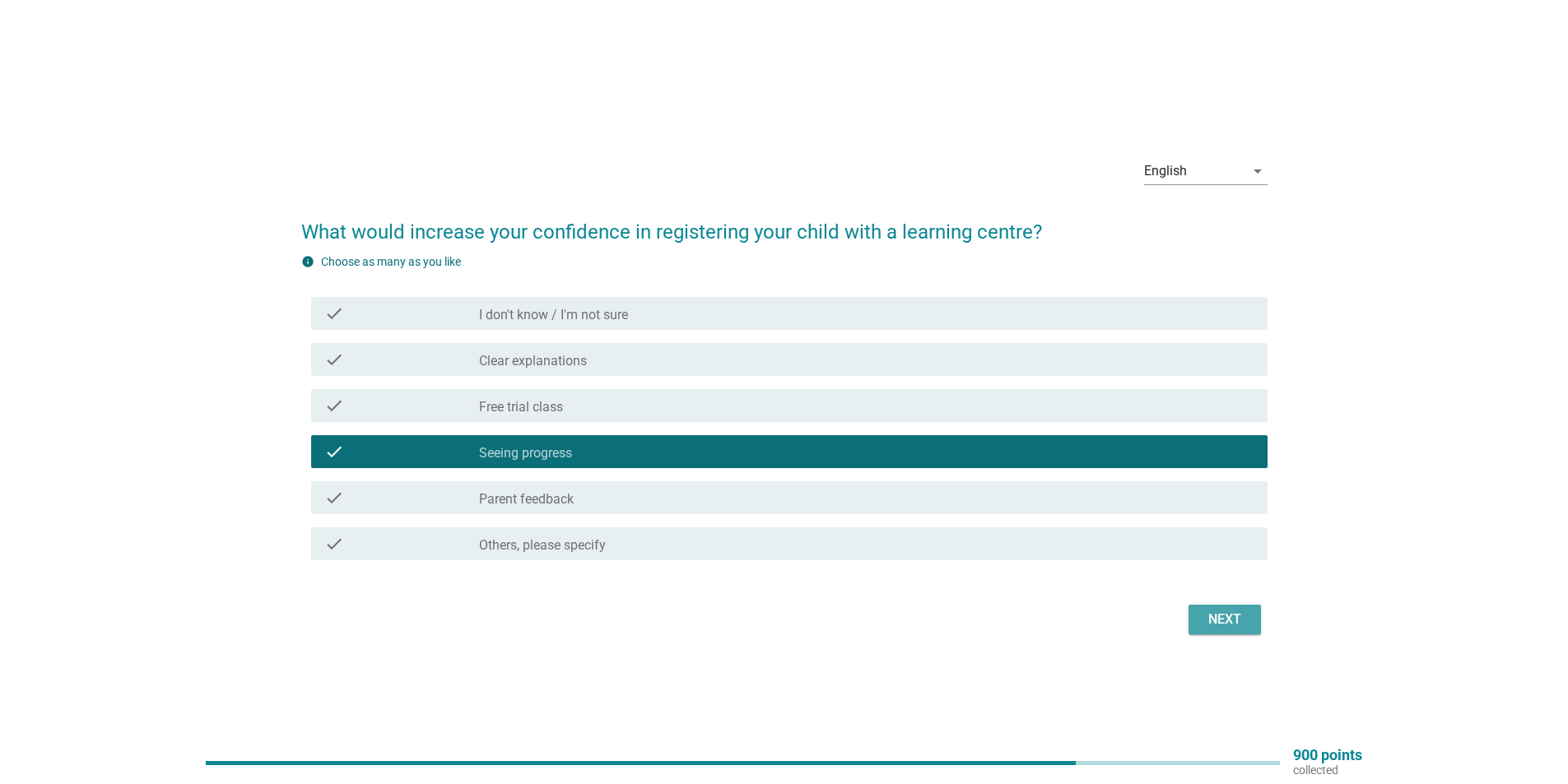
click at [1226, 624] on div "Next" at bounding box center [1225, 620] width 46 height 20
